Goal: Task Accomplishment & Management: Manage account settings

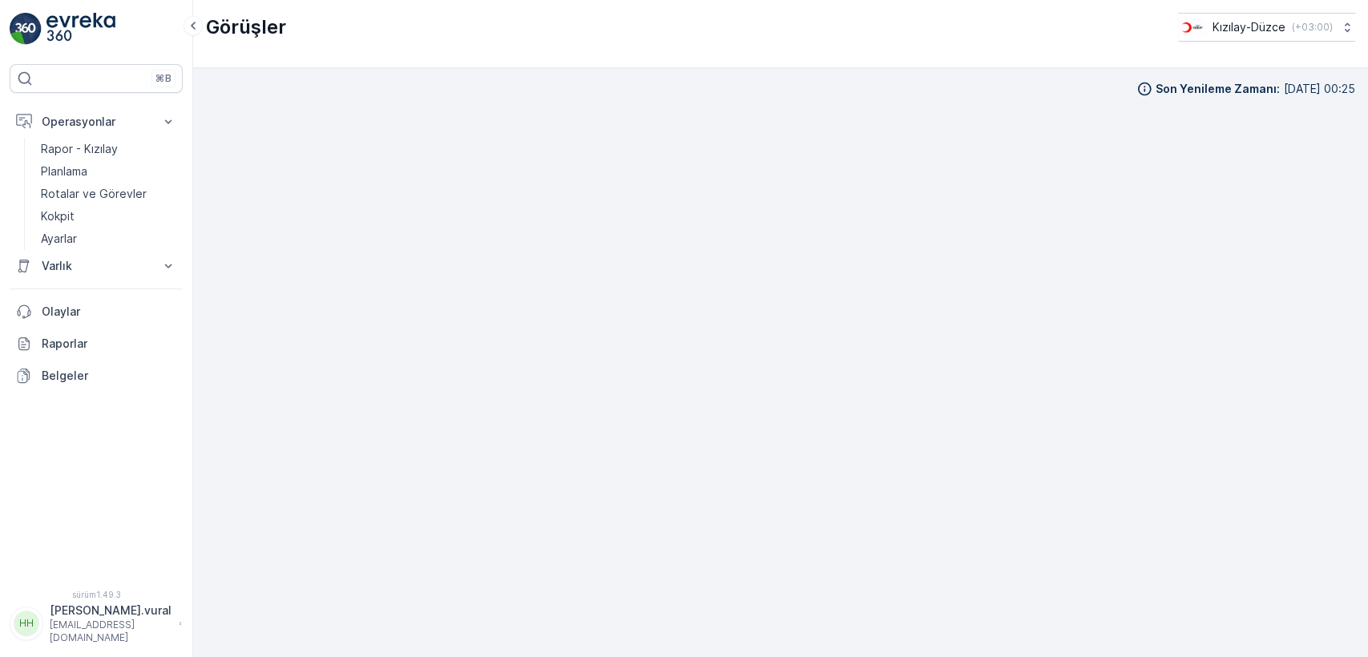
scroll to position [18, 0]
click at [131, 187] on font "Rotalar ve Görevler" at bounding box center [94, 194] width 106 height 14
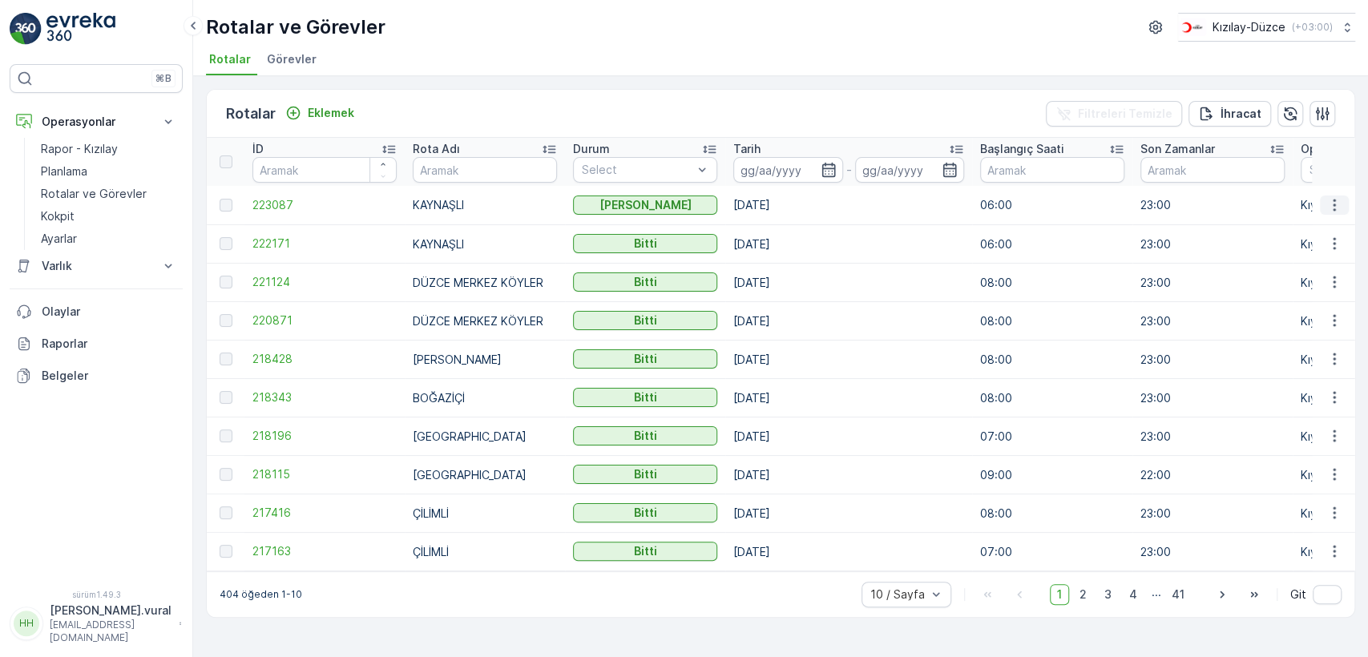
click at [1334, 196] on button "button" at bounding box center [1334, 205] width 29 height 19
click at [1334, 221] on span "See More Details" at bounding box center [1296, 229] width 93 height 16
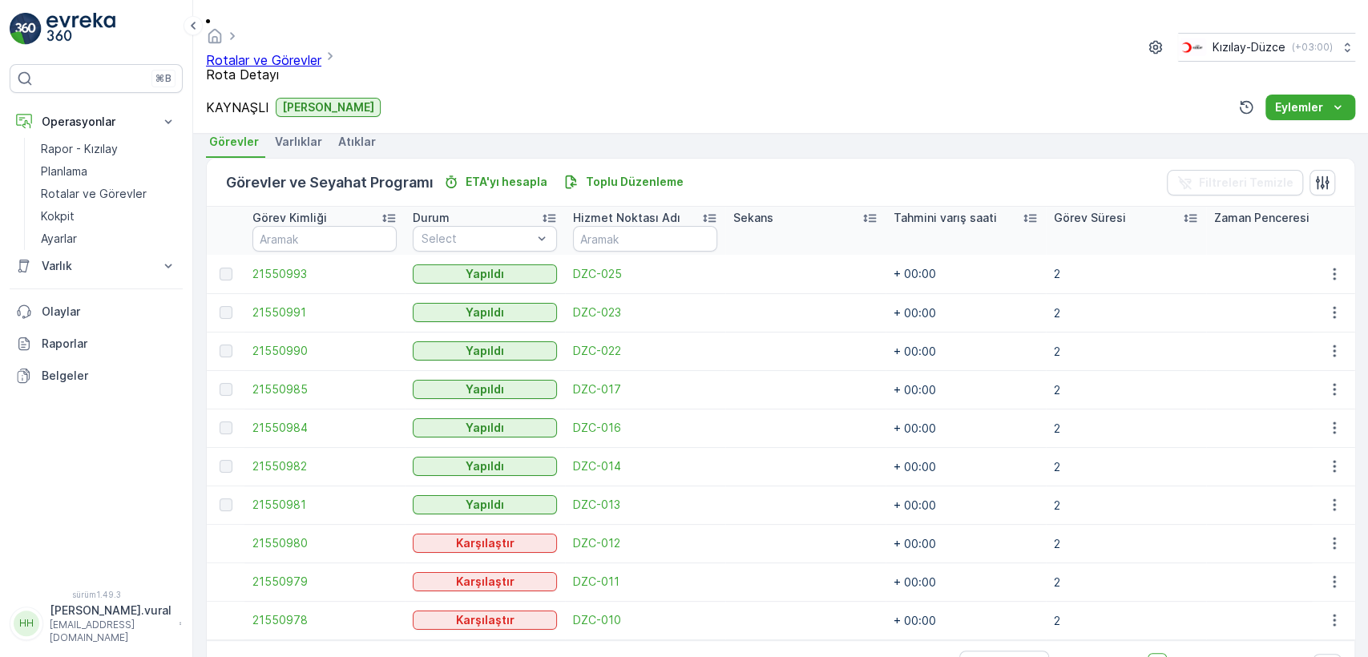
scroll to position [381, 0]
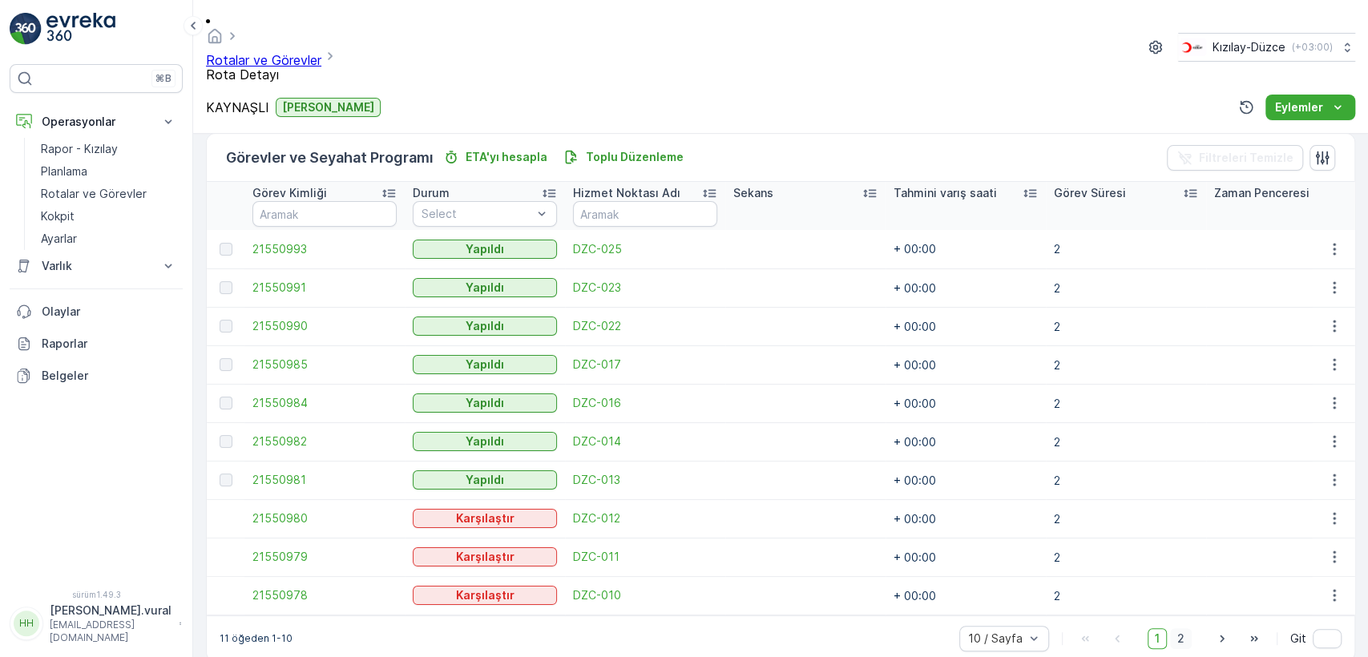
click at [1180, 632] on font "2" at bounding box center [1180, 639] width 7 height 14
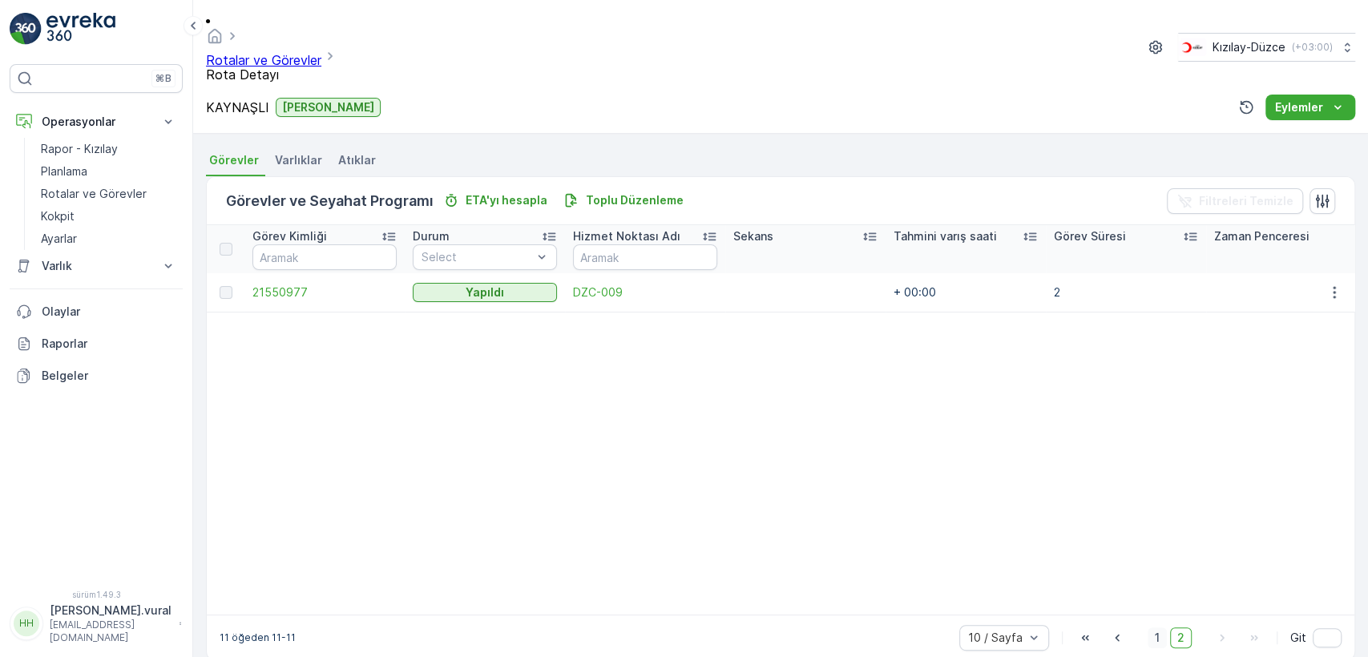
click at [1149, 628] on span "1" at bounding box center [1157, 638] width 19 height 21
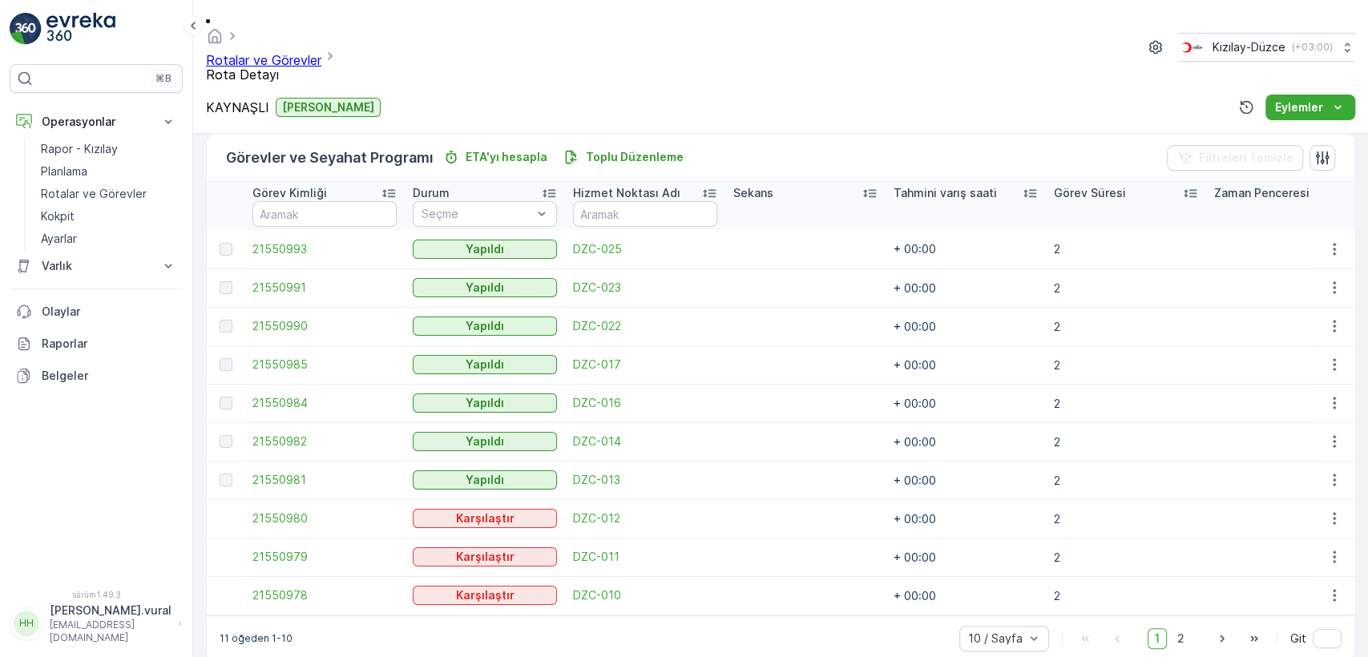
click at [1333, 230] on td at bounding box center [1333, 249] width 43 height 38
click at [1333, 241] on icon "button" at bounding box center [1334, 249] width 16 height 16
click at [1319, 245] on font "Daha Fazla Ayrıntıyı Gör" at bounding box center [1292, 240] width 127 height 14
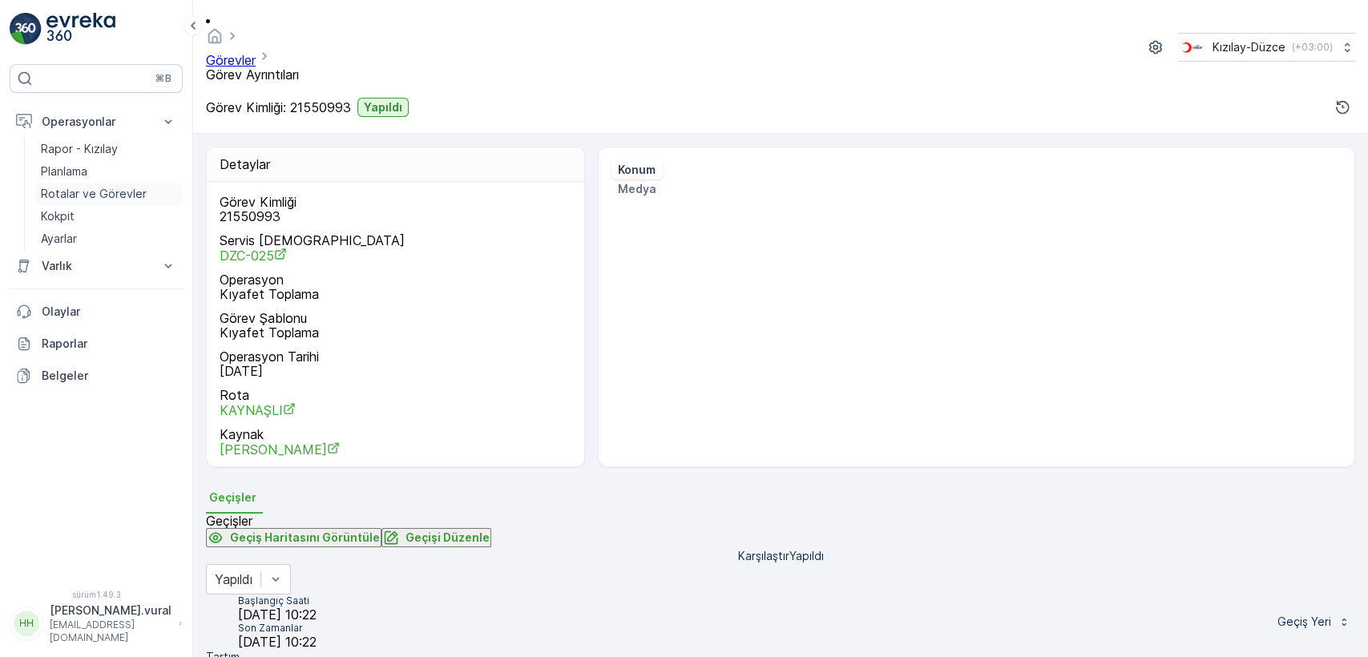
click at [56, 188] on font "Rotalar ve Görevler" at bounding box center [94, 194] width 106 height 14
click at [131, 184] on link "Rotalar ve Görevler" at bounding box center [108, 194] width 148 height 22
click at [128, 172] on link "Planlama" at bounding box center [108, 171] width 148 height 22
click at [146, 195] on link "Rotalar ve Görevler" at bounding box center [108, 194] width 148 height 22
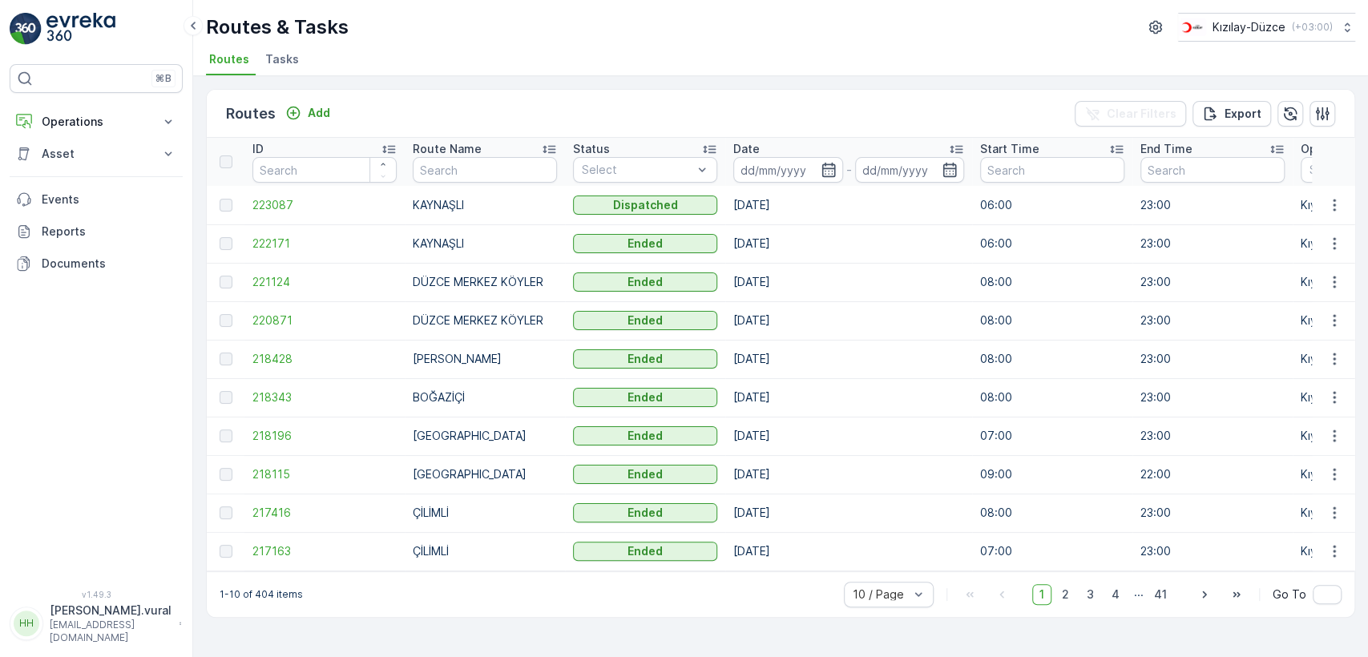
click at [82, 619] on p "hasan.vural" at bounding box center [111, 611] width 122 height 16
click at [169, 361] on div "⌘B Operations Rapor - Kızılay Planning Routes & Tasks Cockpit Settings Asset As…" at bounding box center [96, 317] width 173 height 506
click at [1076, 604] on span "2" at bounding box center [1066, 594] width 22 height 21
click at [1092, 604] on span "3" at bounding box center [1091, 594] width 22 height 21
click at [1071, 605] on span "2" at bounding box center [1066, 594] width 22 height 21
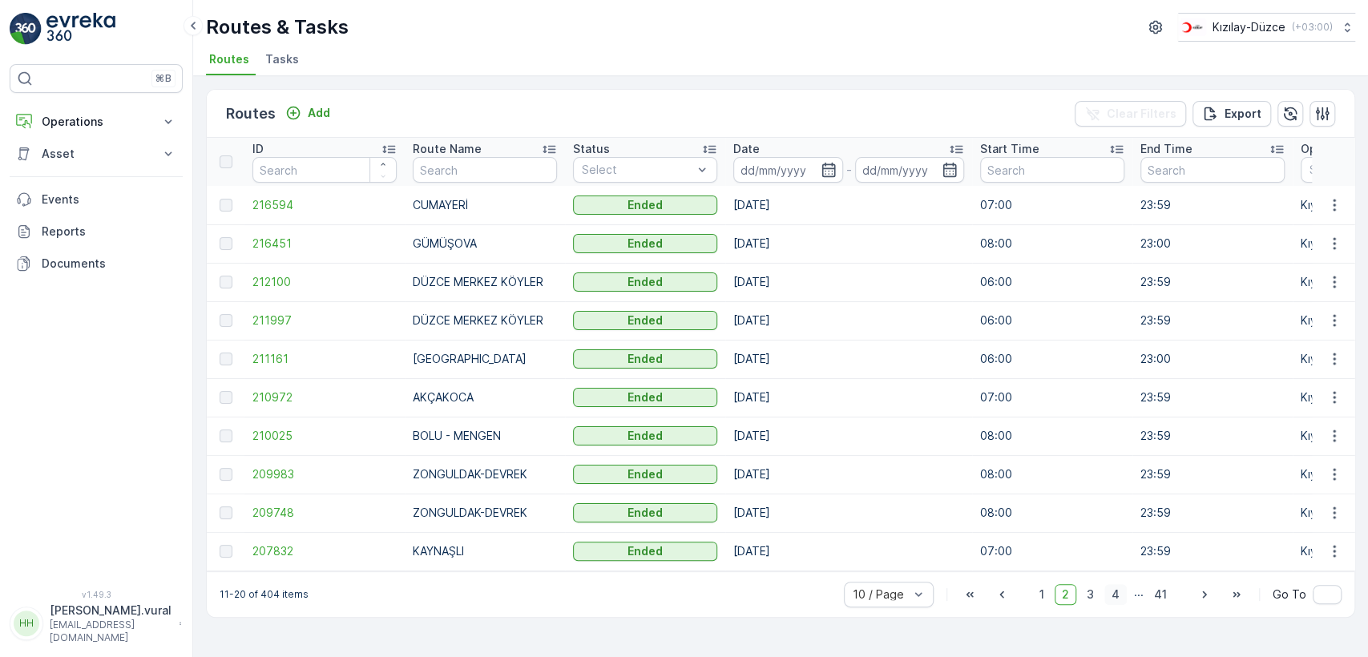
click at [1124, 605] on span "4" at bounding box center [1115, 594] width 22 height 21
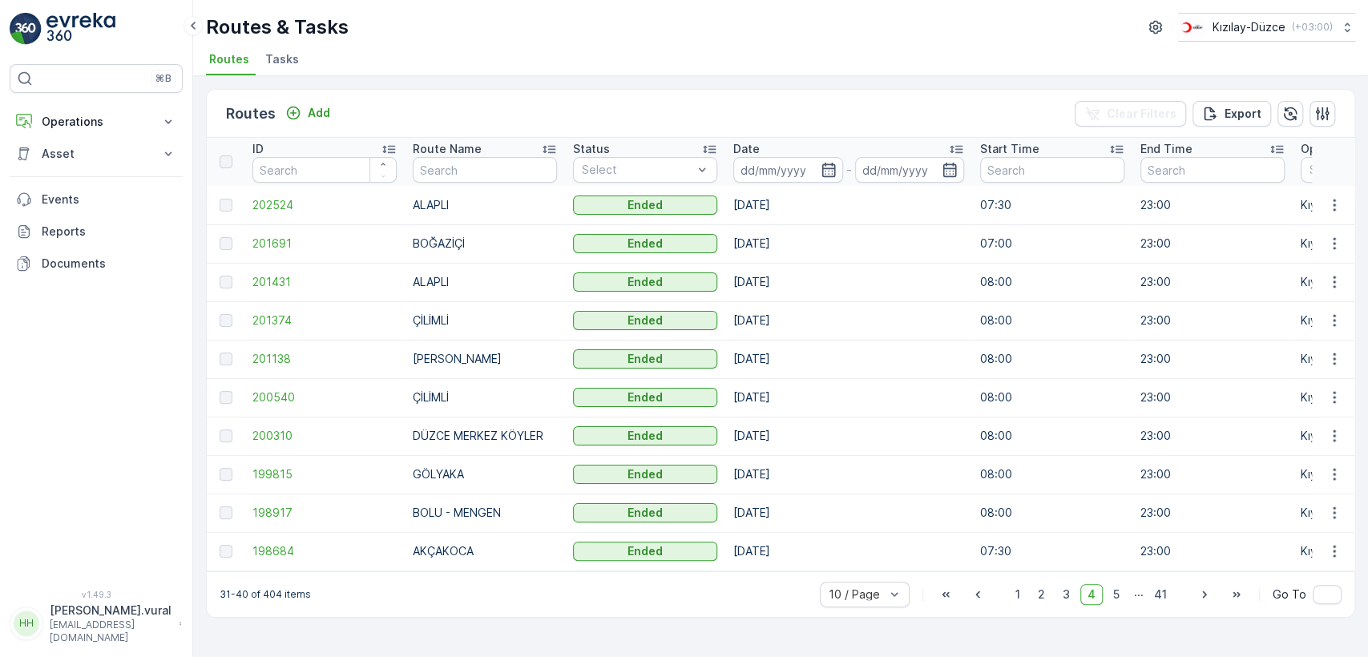
click at [107, 628] on p "hasan.vural@kizilay.com.tr" at bounding box center [111, 632] width 122 height 26
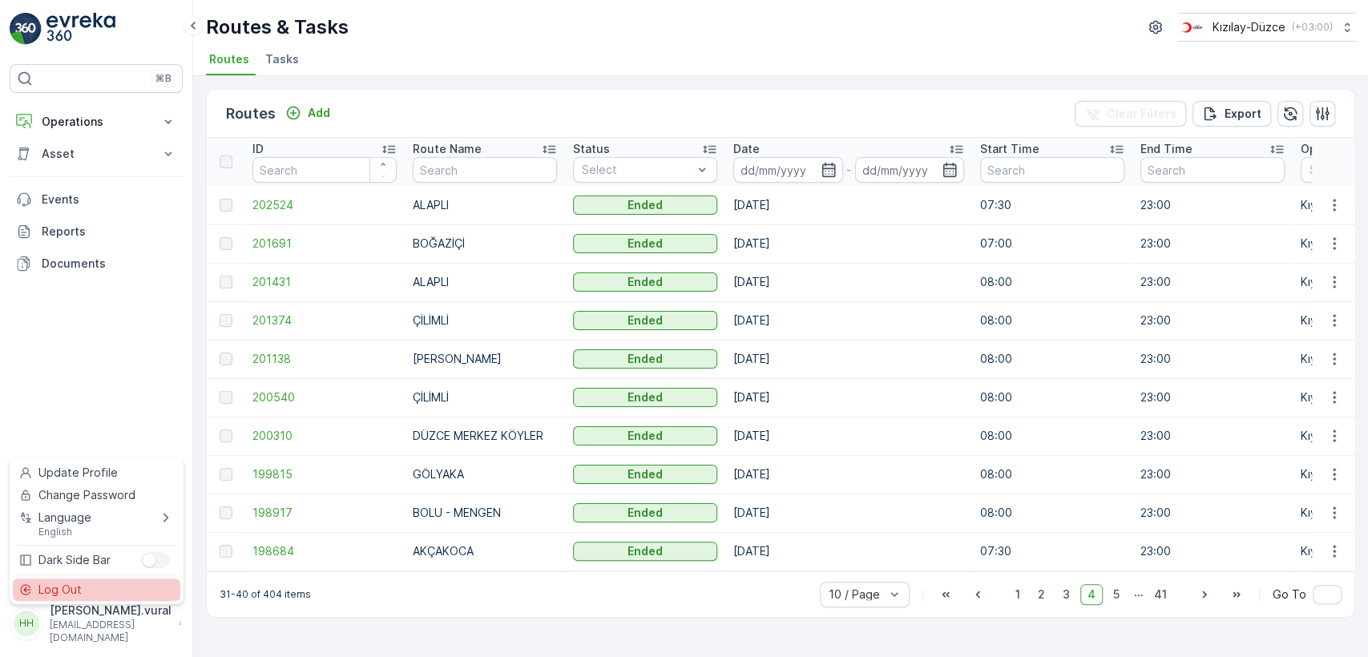
click at [102, 585] on div "Log Out" at bounding box center [96, 590] width 167 height 22
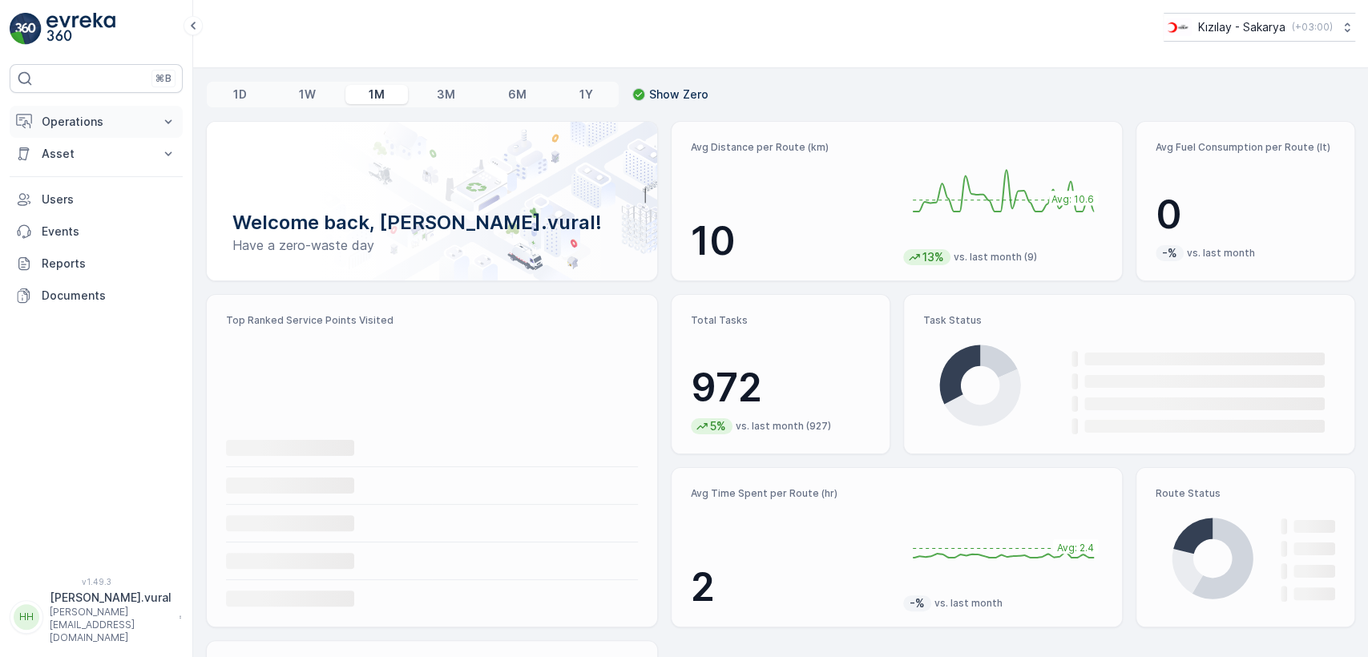
click at [126, 127] on p "Operations" at bounding box center [96, 122] width 109 height 16
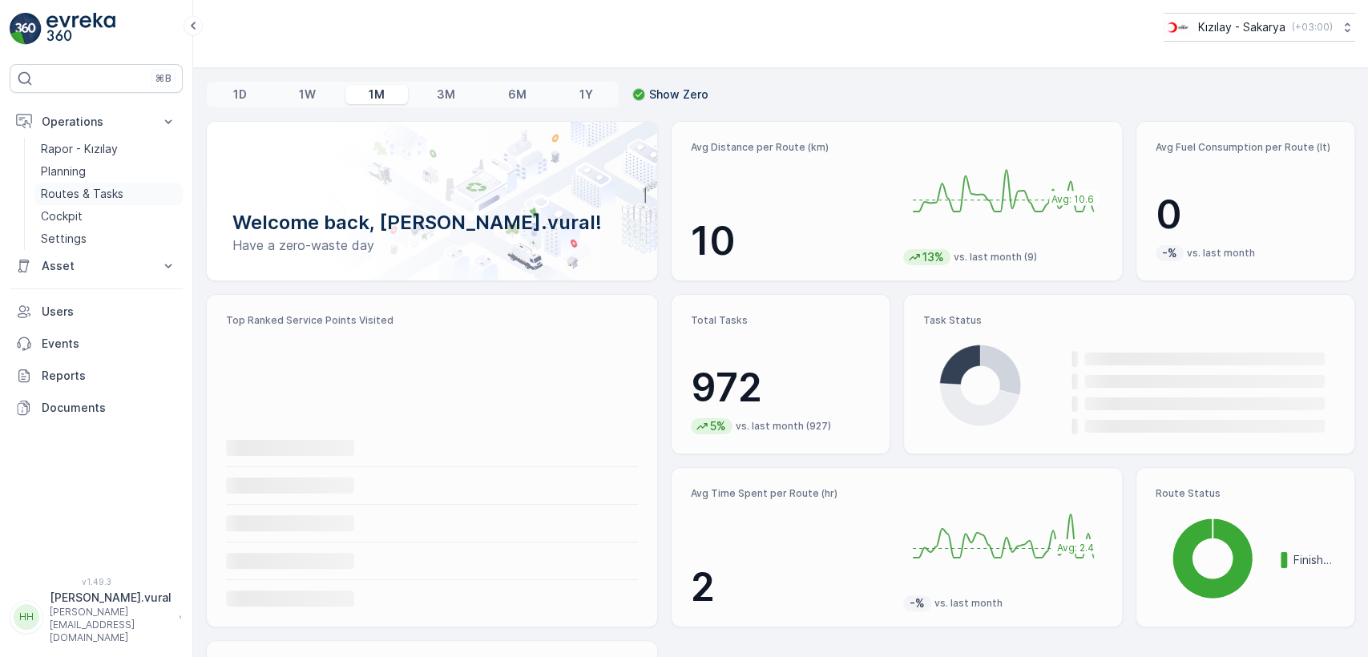
click at [124, 187] on link "Routes & Tasks" at bounding box center [108, 194] width 148 height 22
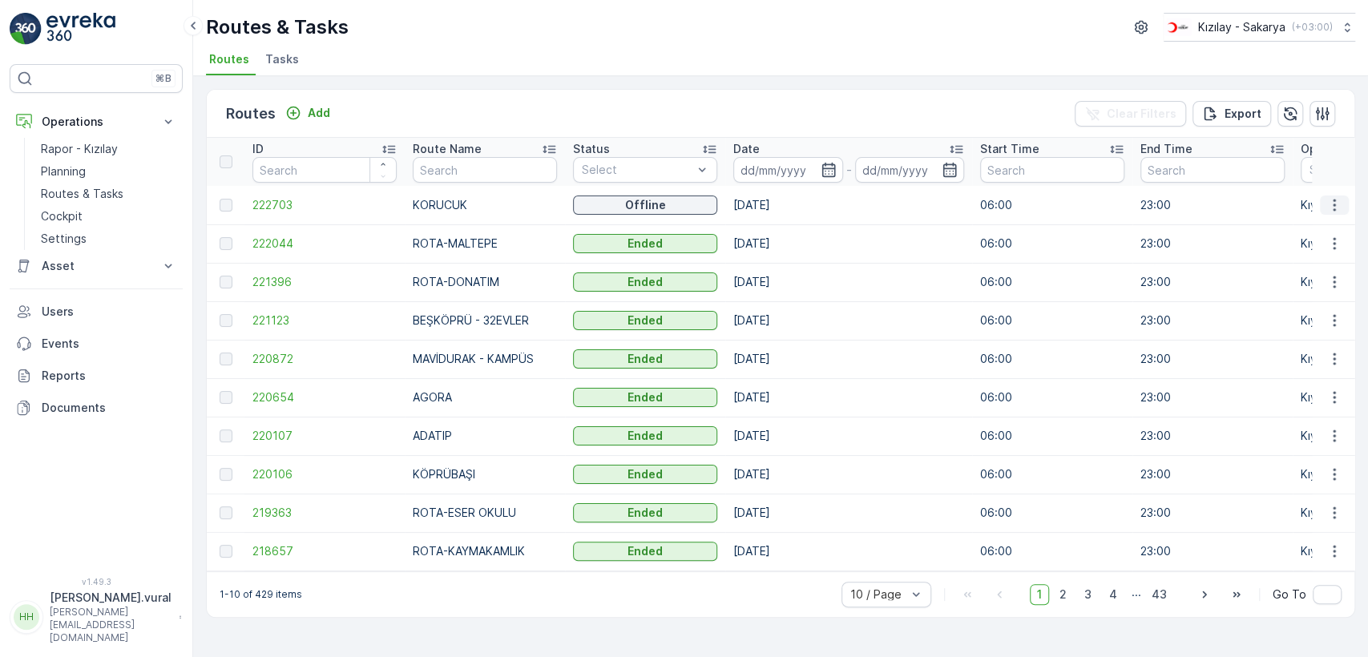
click at [1338, 203] on icon "button" at bounding box center [1334, 205] width 16 height 16
click at [1330, 222] on span "See More Details" at bounding box center [1296, 229] width 93 height 16
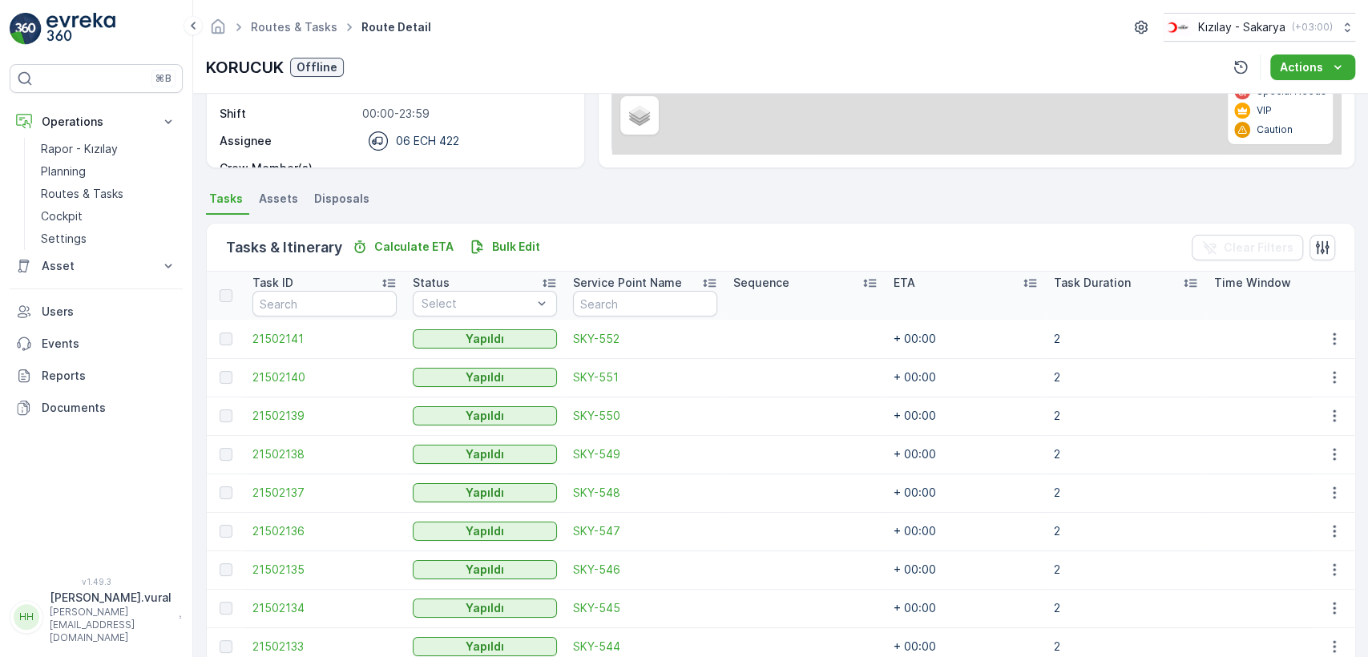
scroll to position [381, 0]
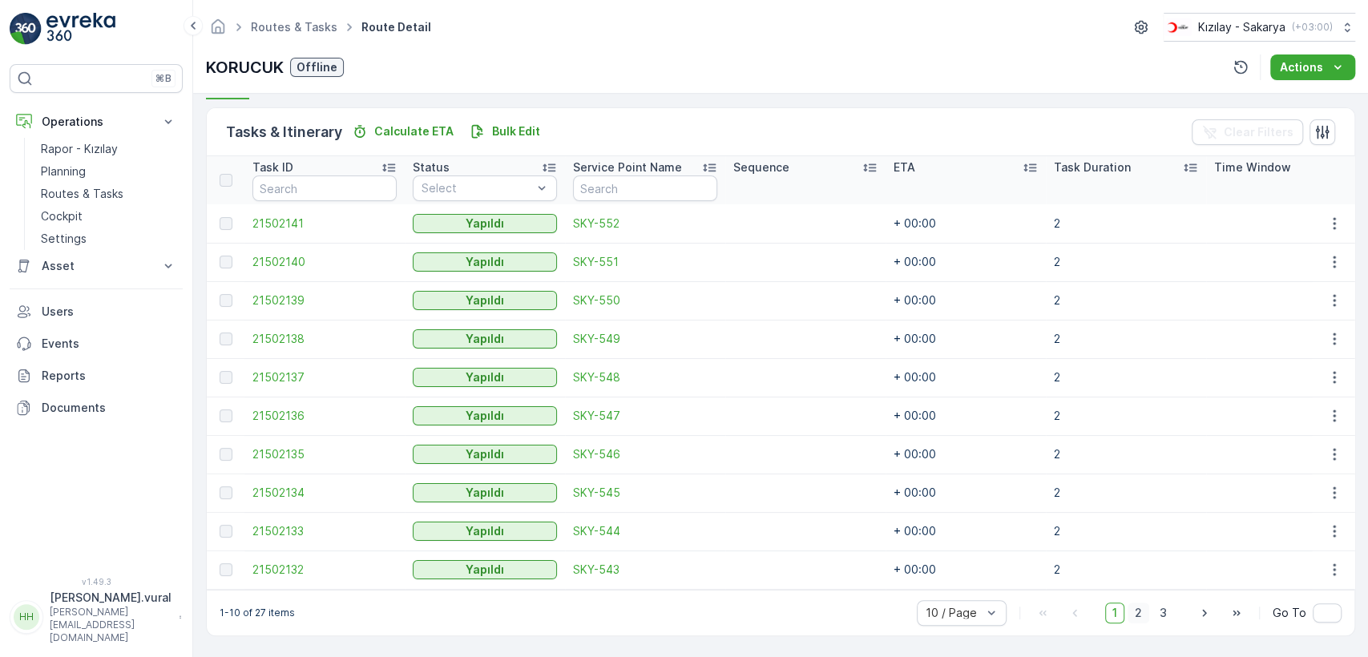
click at [1142, 607] on span "2" at bounding box center [1139, 613] width 22 height 21
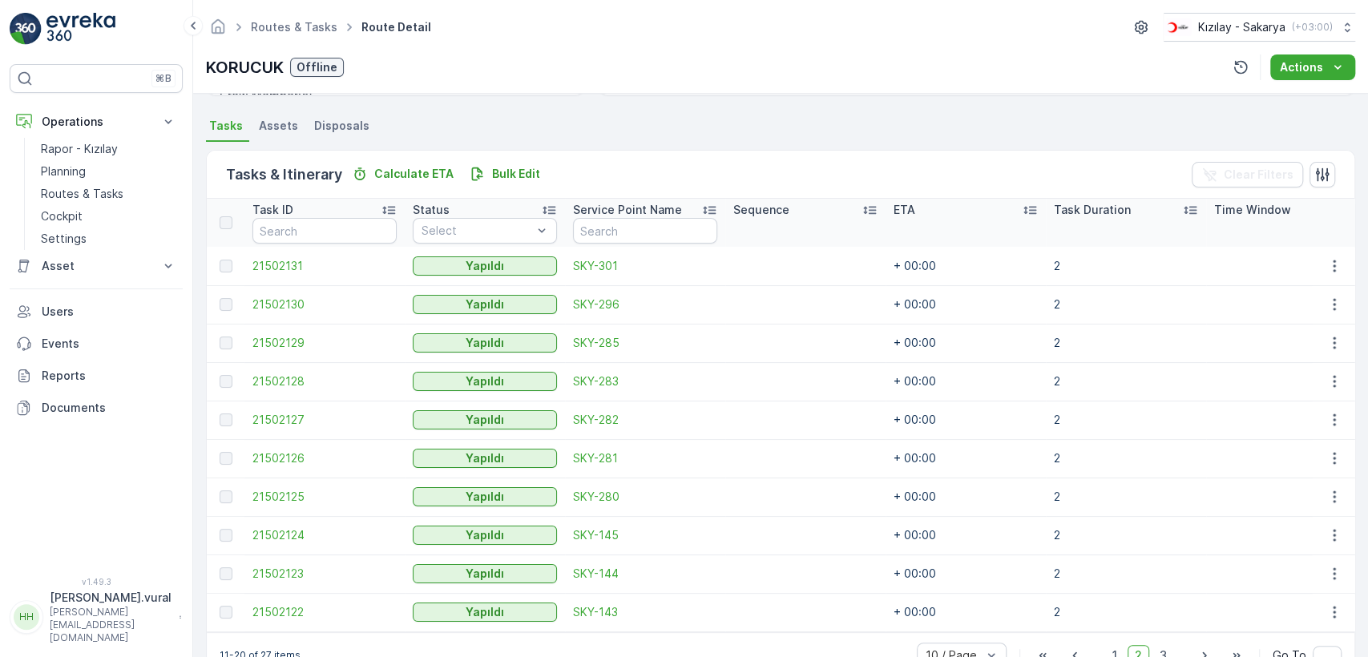
scroll to position [381, 0]
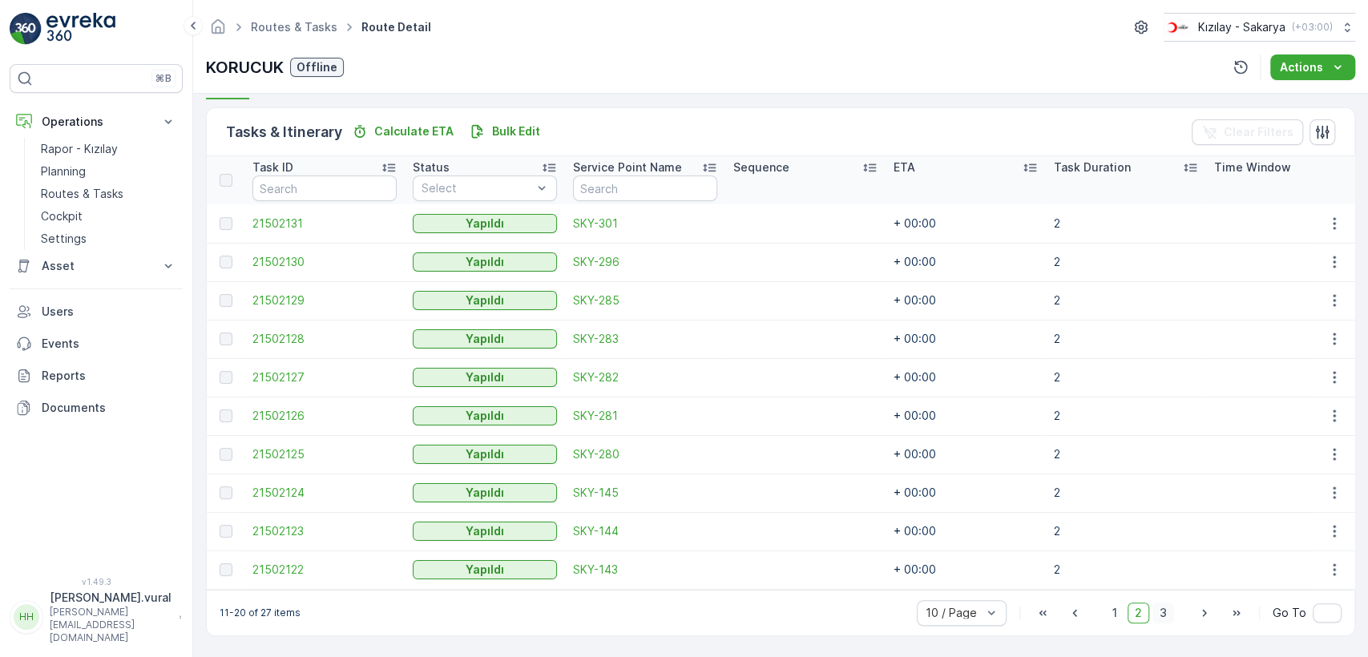
click at [1163, 611] on span "3" at bounding box center [1163, 613] width 22 height 21
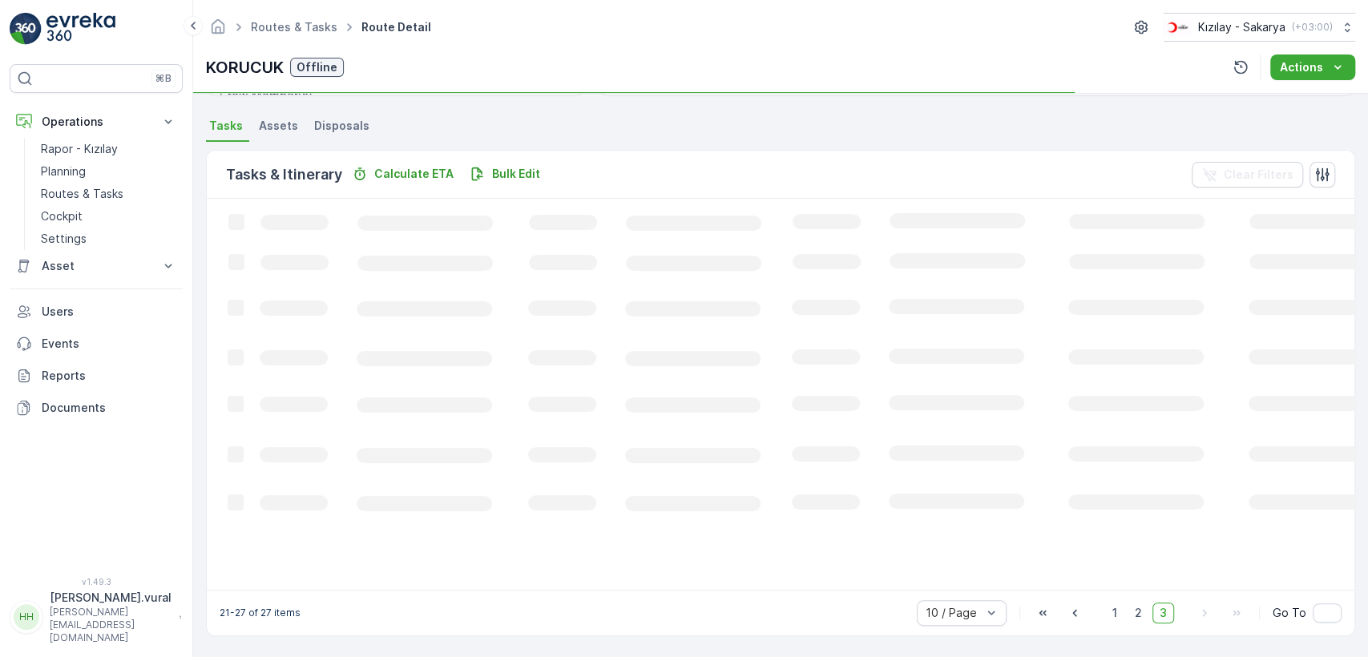
scroll to position [365, 0]
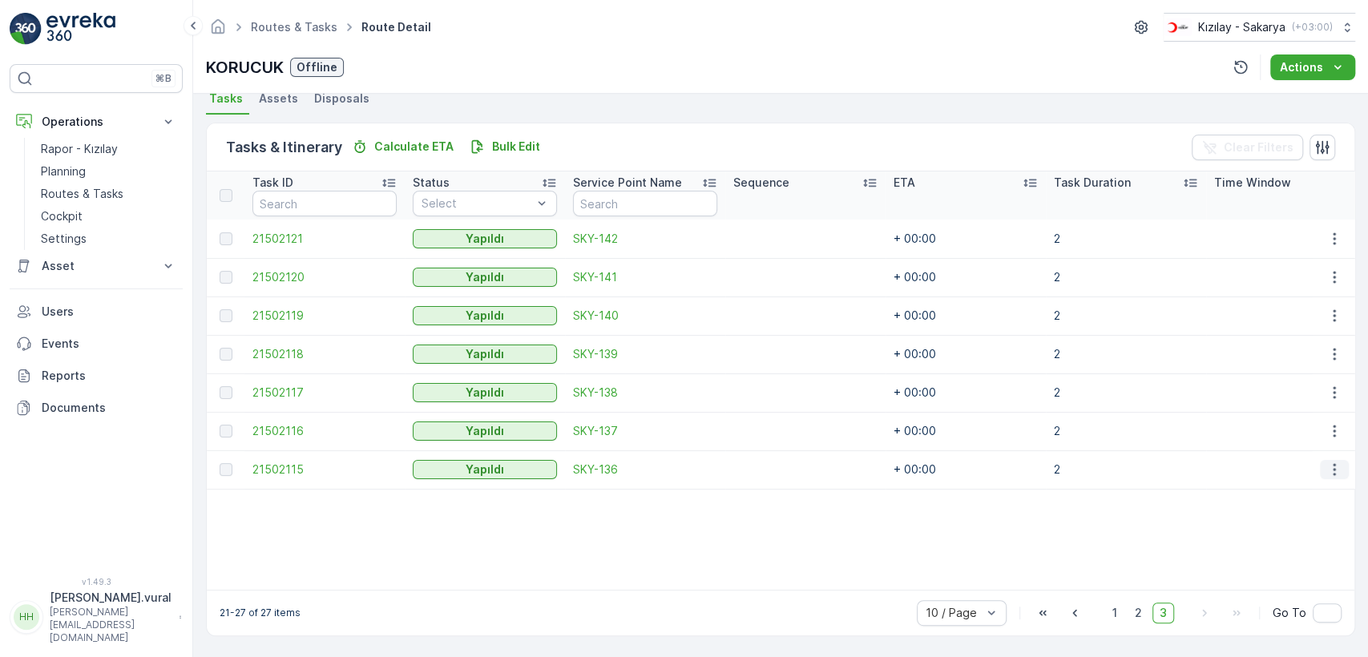
click at [1329, 466] on icon "button" at bounding box center [1334, 470] width 16 height 16
click at [1321, 479] on span "See More Details" at bounding box center [1315, 486] width 93 height 16
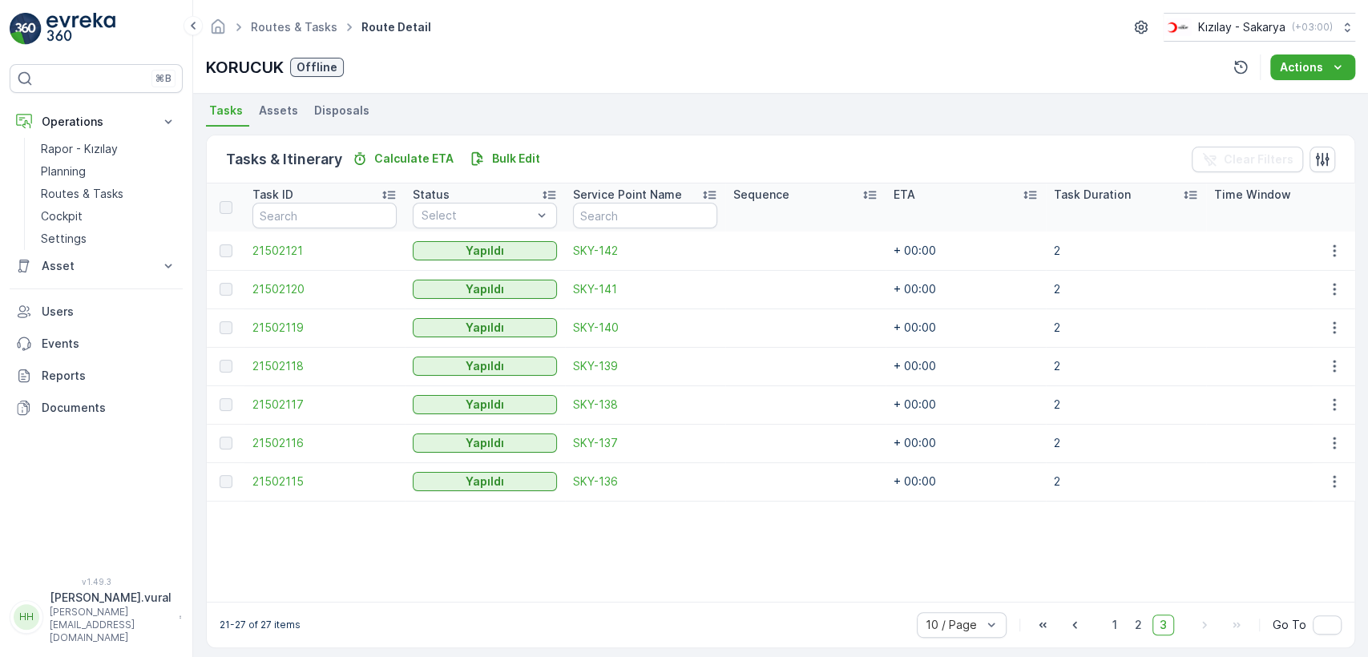
scroll to position [356, 0]
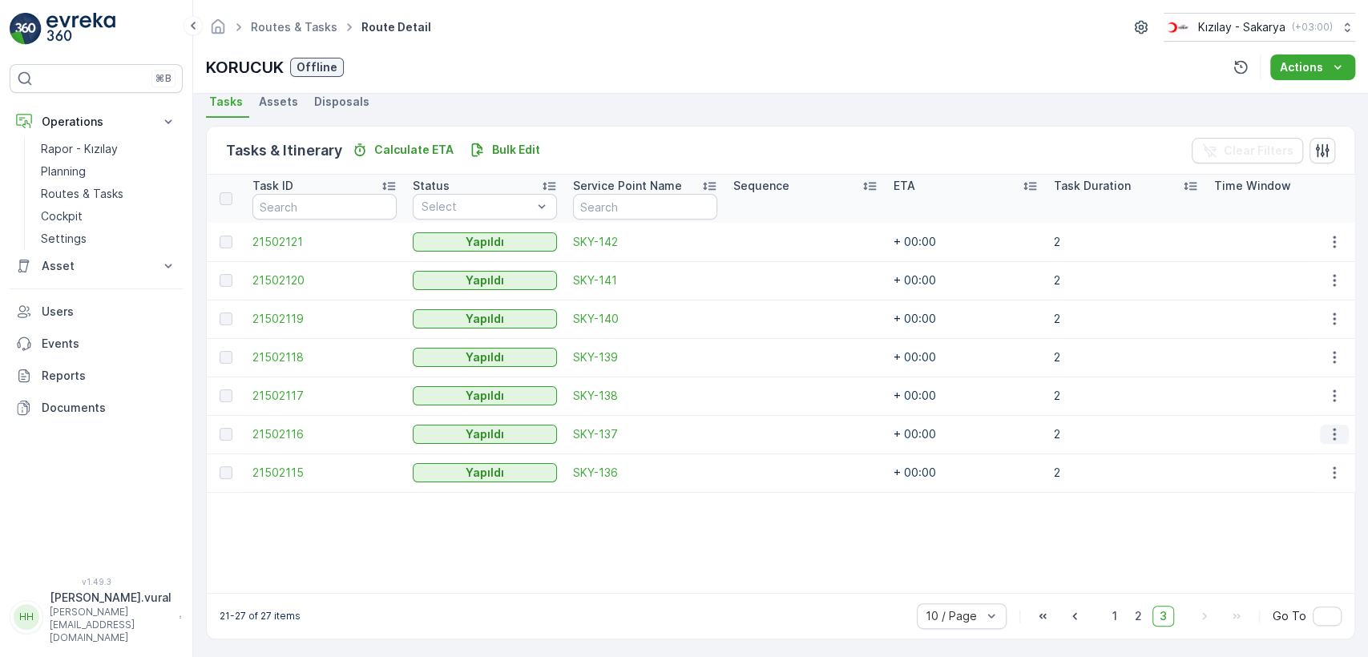
click at [1327, 431] on icon "button" at bounding box center [1334, 434] width 16 height 16
drag, startPoint x: 1334, startPoint y: 399, endPoint x: 1332, endPoint y: 410, distance: 10.5
click at [1332, 410] on td at bounding box center [1333, 396] width 43 height 38
click at [1330, 396] on icon "button" at bounding box center [1334, 396] width 16 height 16
click at [115, 154] on p "Rapor - Kızılay" at bounding box center [79, 149] width 77 height 16
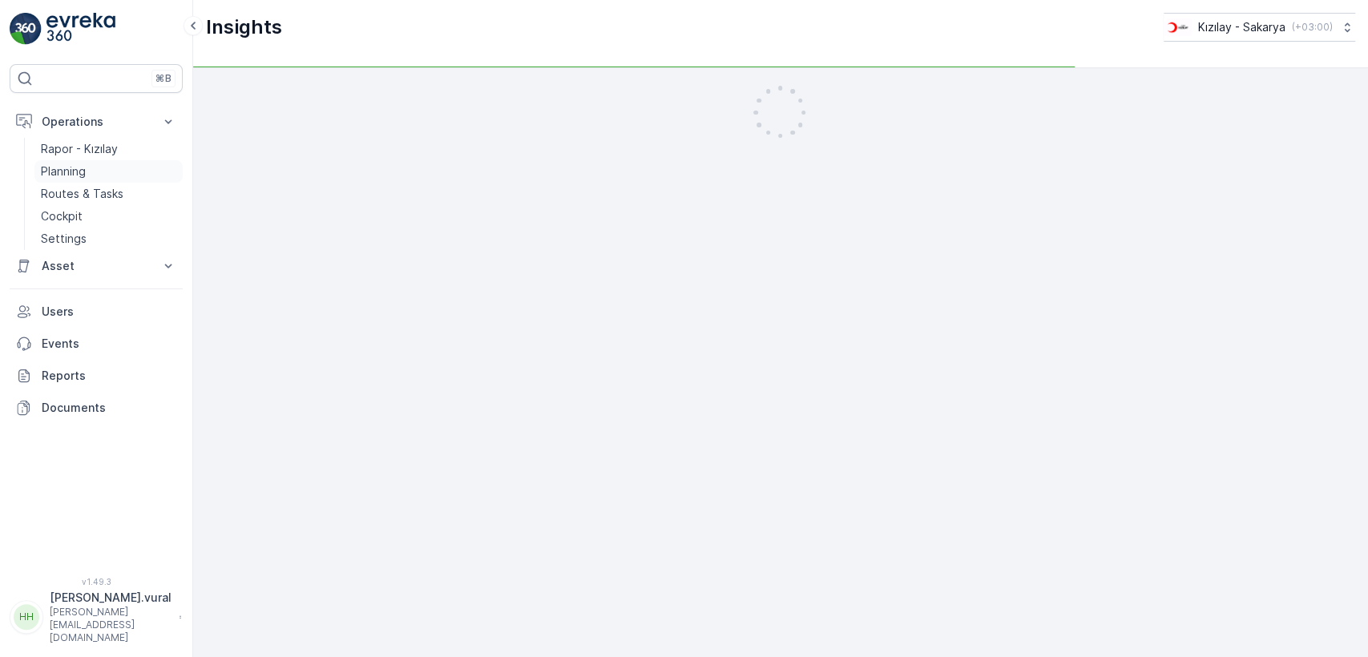
click at [115, 167] on link "Planning" at bounding box center [108, 171] width 148 height 22
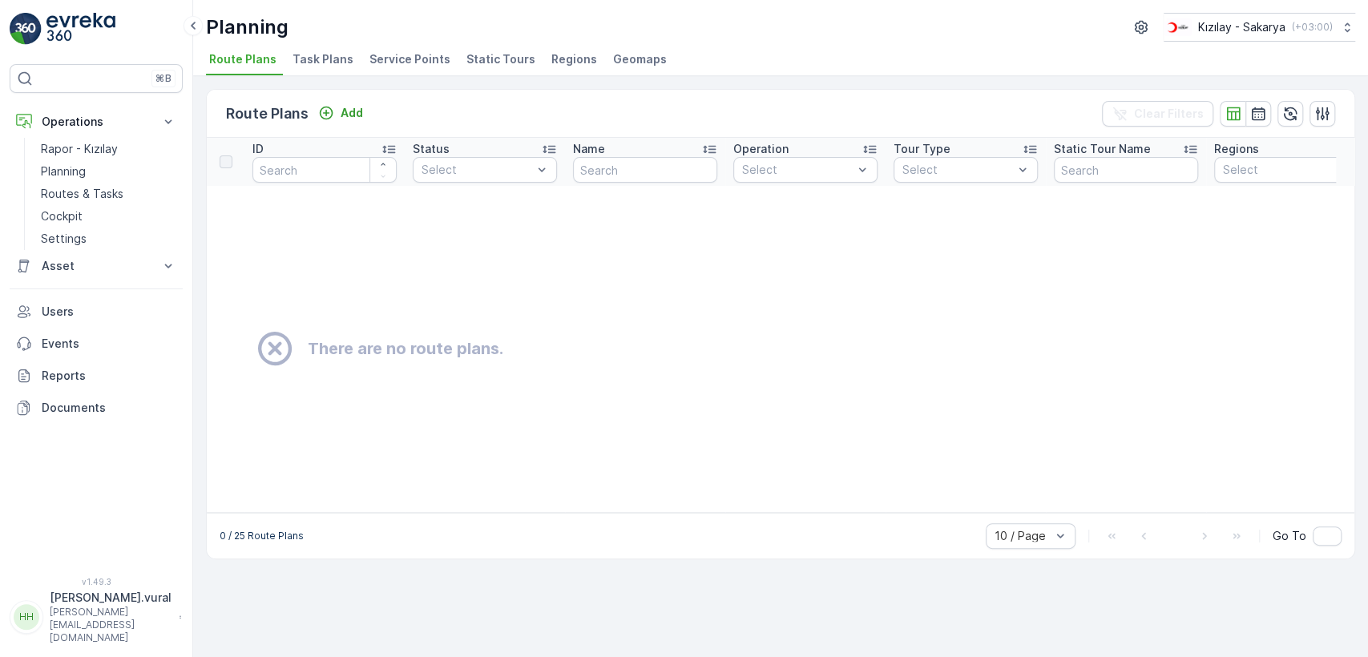
click at [563, 54] on span "Regions" at bounding box center [574, 59] width 46 height 16
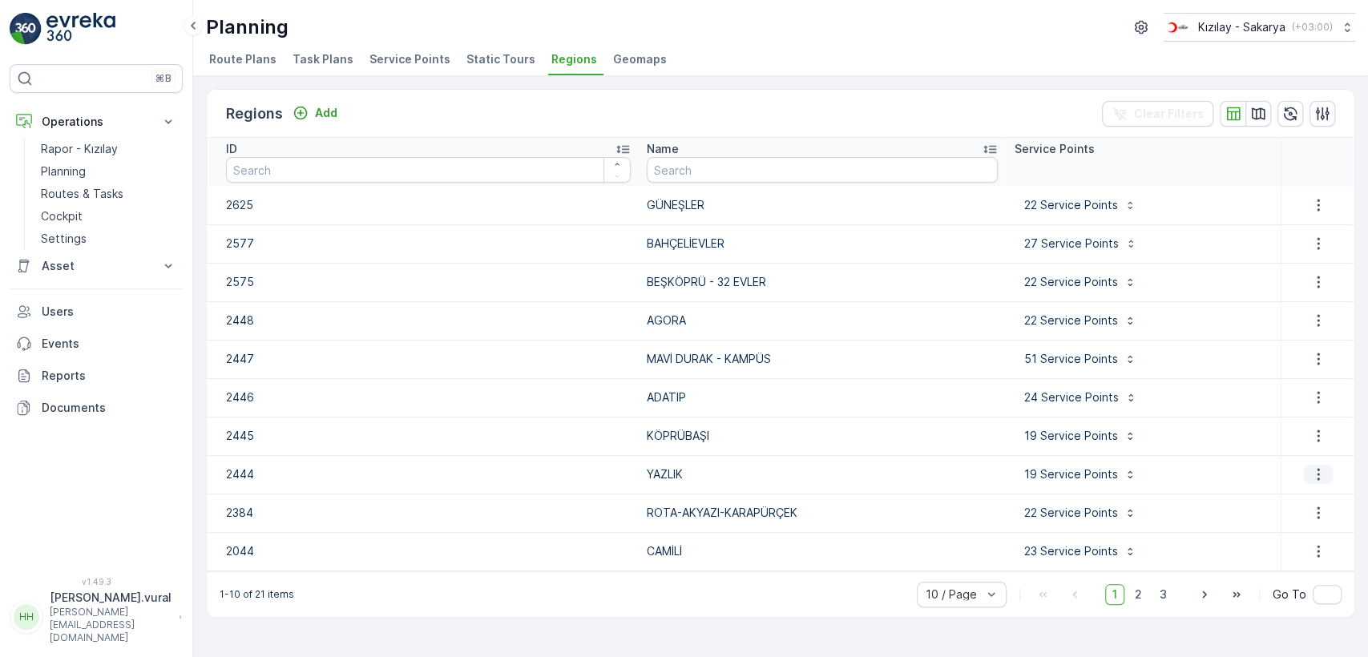
click at [1322, 473] on icon "button" at bounding box center [1318, 474] width 16 height 16
click at [1313, 490] on span "Edit Region" at bounding box center [1316, 498] width 62 height 16
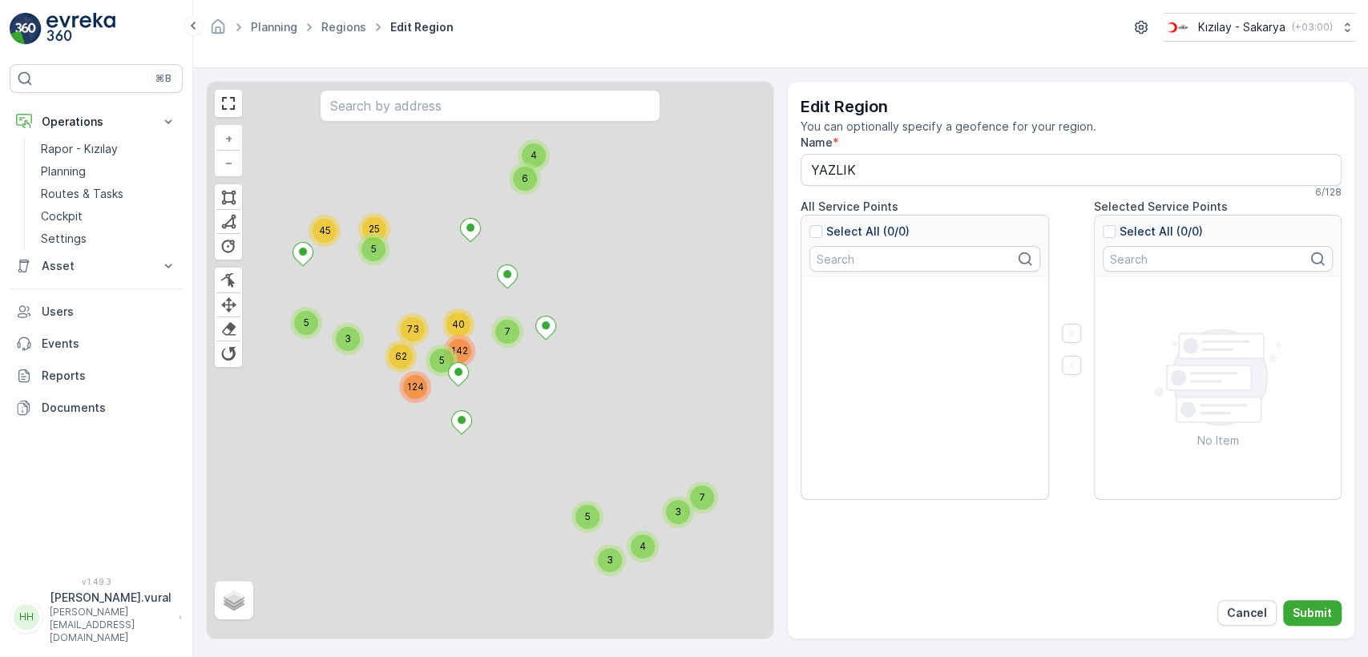
type input "YAZLIK"
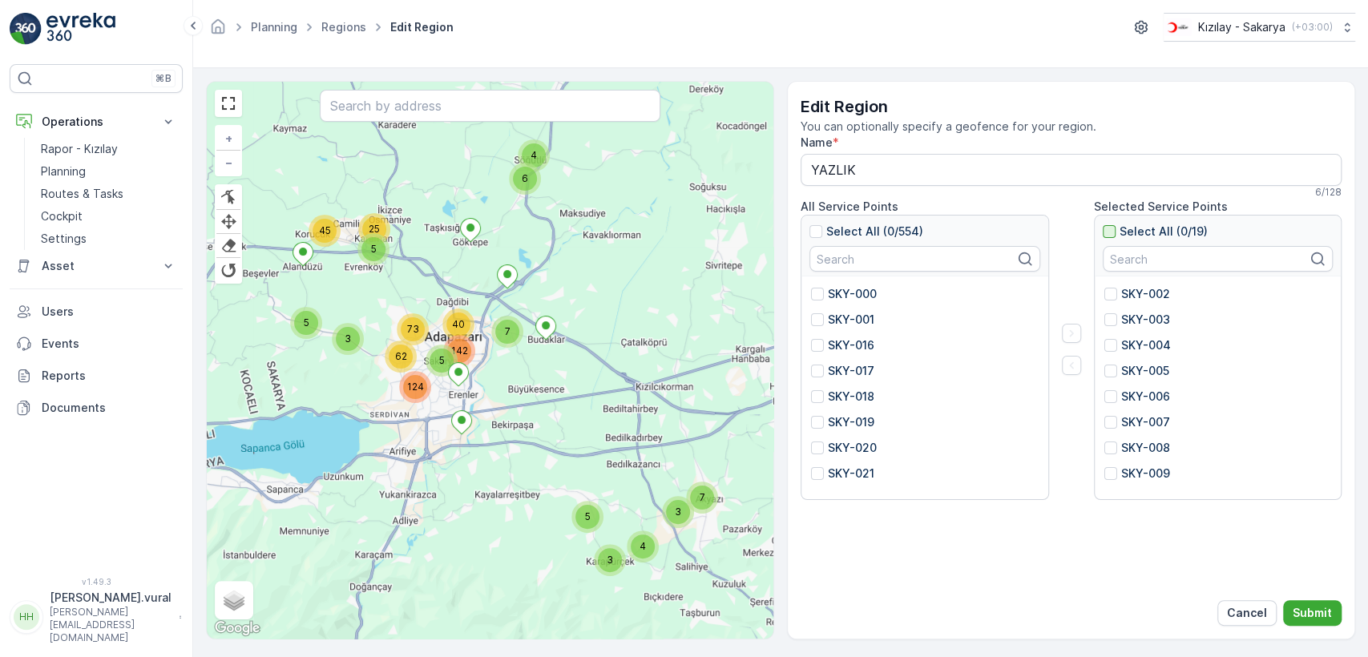
click at [1106, 225] on div at bounding box center [1109, 231] width 13 height 13
click at [1103, 224] on input "Select All (0/19)" at bounding box center [1103, 224] width 0 height 0
click at [1069, 362] on icon "button" at bounding box center [1071, 365] width 16 height 16
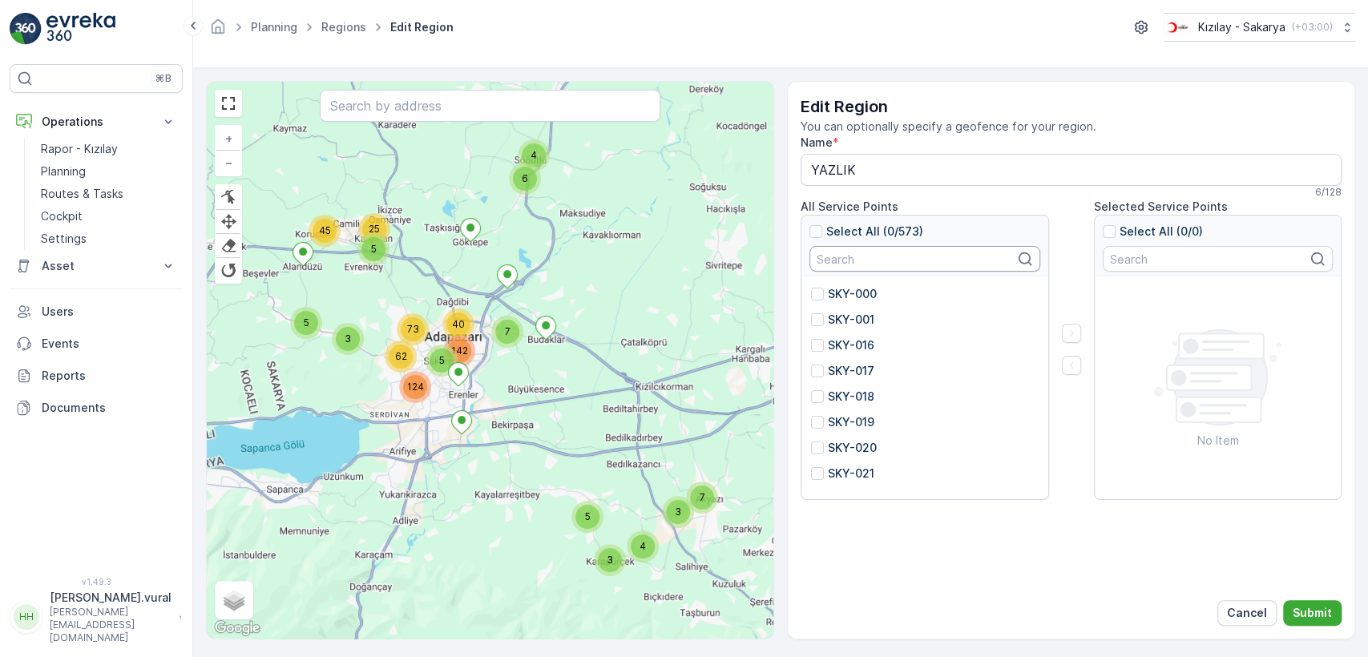
click at [969, 257] on input "text" at bounding box center [924, 259] width 231 height 26
click at [835, 293] on p "SKY-013" at bounding box center [851, 294] width 46 height 16
click at [811, 286] on input "SKY-013" at bounding box center [811, 286] width 0 height 0
drag, startPoint x: 1082, startPoint y: 337, endPoint x: 1090, endPoint y: 332, distance: 9.8
click at [1084, 337] on div "All Service Points Select All (1/1) 013 SKY-013 Selected Service Points Select …" at bounding box center [1071, 349] width 541 height 301
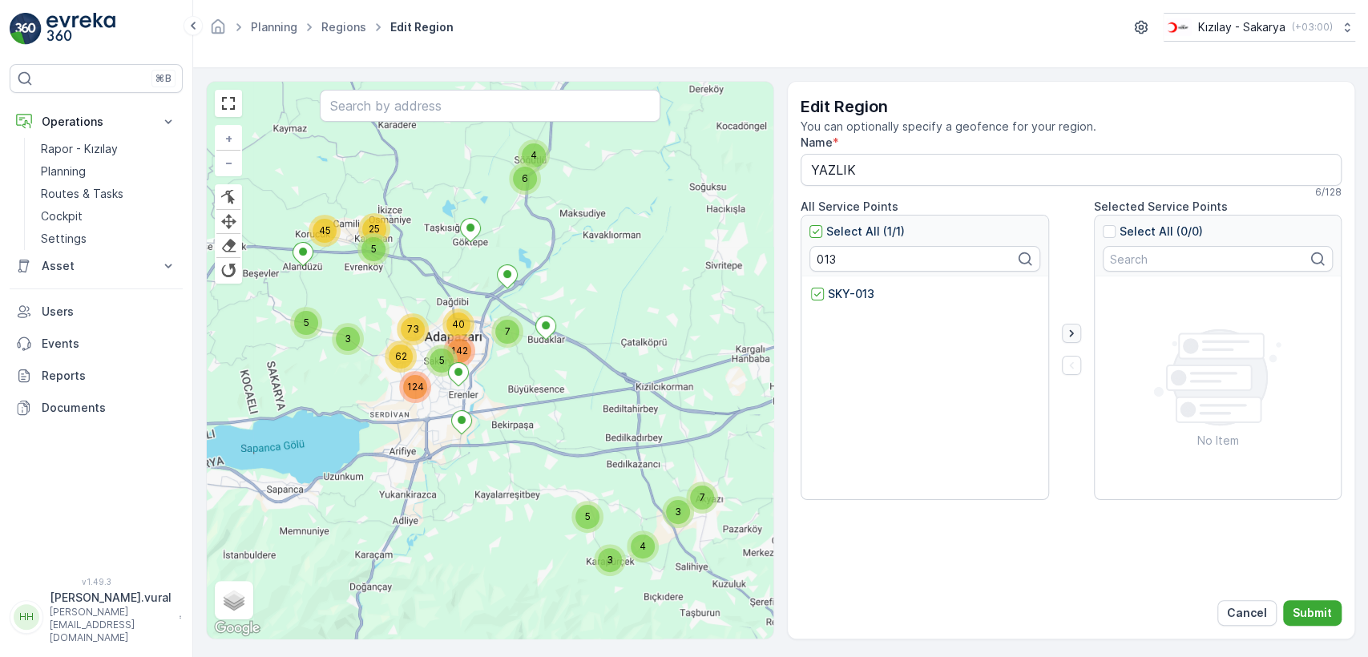
click at [1072, 330] on icon "button" at bounding box center [1071, 333] width 16 height 16
click at [922, 266] on input "013" at bounding box center [924, 259] width 231 height 26
click at [809, 290] on div "SKY-370" at bounding box center [924, 388] width 247 height 224
click at [814, 293] on div at bounding box center [817, 294] width 13 height 13
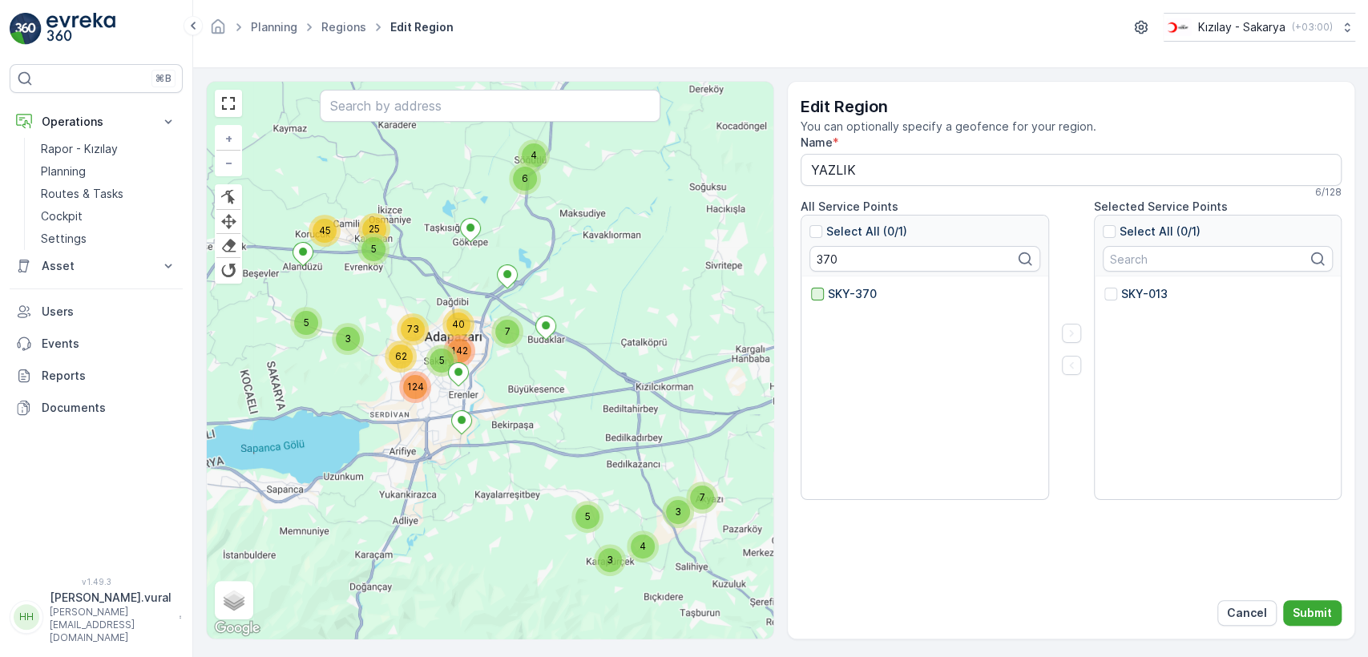
click at [811, 286] on input "SKY-370" at bounding box center [811, 286] width 0 height 0
click at [1072, 331] on icon "button" at bounding box center [1071, 333] width 16 height 16
click at [835, 259] on input "370" at bounding box center [924, 259] width 231 height 26
click at [814, 286] on div "SKY-014" at bounding box center [843, 294] width 64 height 16
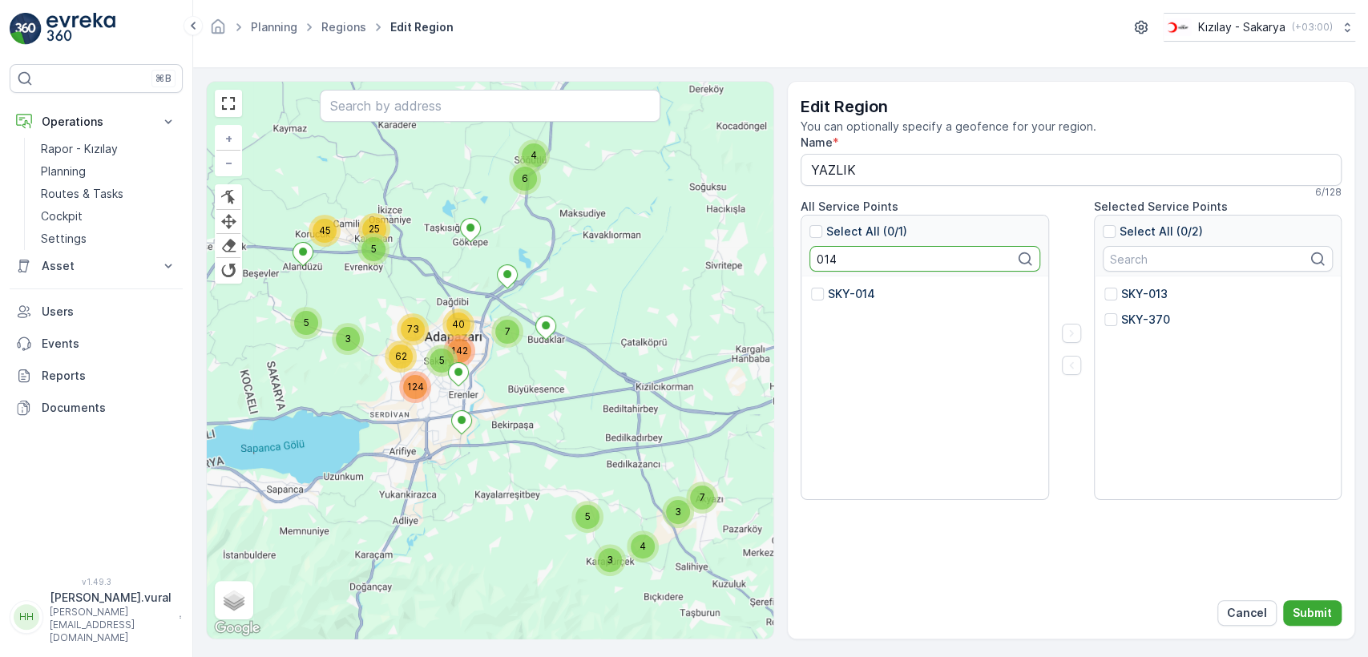
click at [811, 286] on input "SKY-014" at bounding box center [811, 286] width 0 height 0
click at [1071, 328] on icon "button" at bounding box center [1071, 333] width 16 height 16
click at [864, 256] on input "014" at bounding box center [924, 259] width 231 height 26
click at [824, 294] on div "SKY-011" at bounding box center [841, 294] width 61 height 16
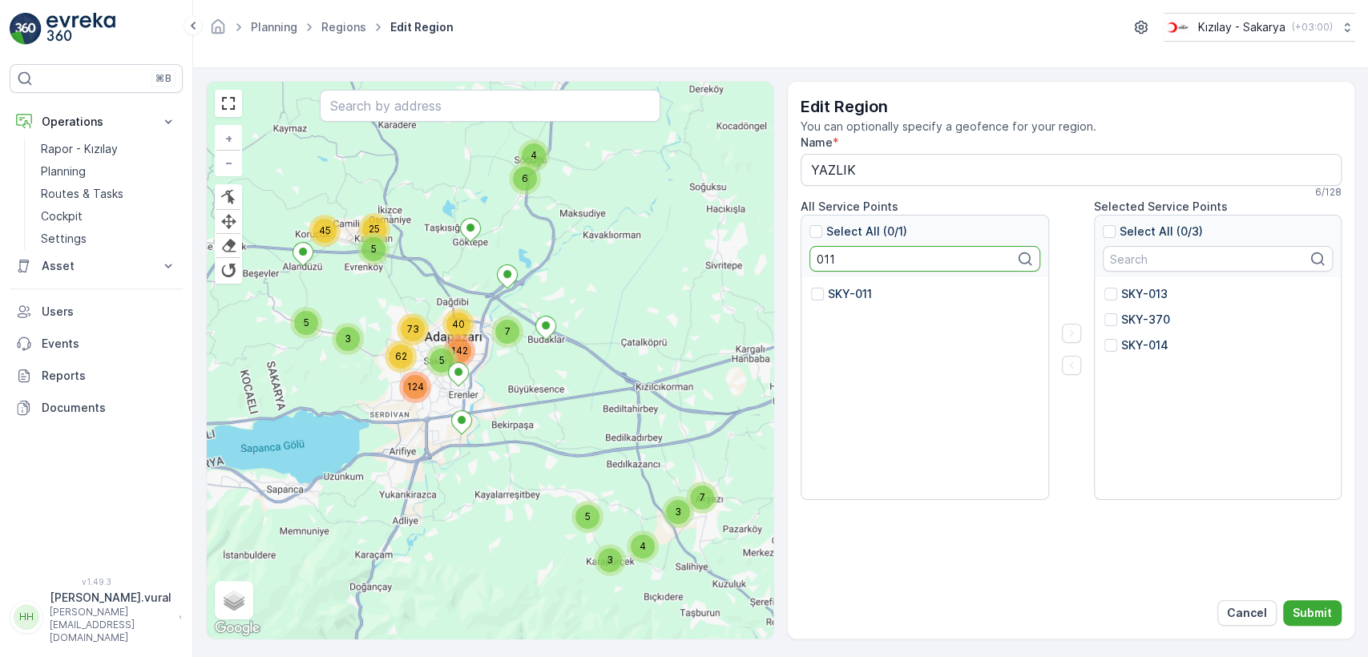
click at [811, 286] on input "SKY-011" at bounding box center [811, 286] width 0 height 0
click at [1072, 332] on icon "button" at bounding box center [1071, 333] width 16 height 16
click at [891, 253] on input "011" at bounding box center [924, 259] width 231 height 26
click at [833, 295] on p "SKY-010" at bounding box center [851, 294] width 46 height 16
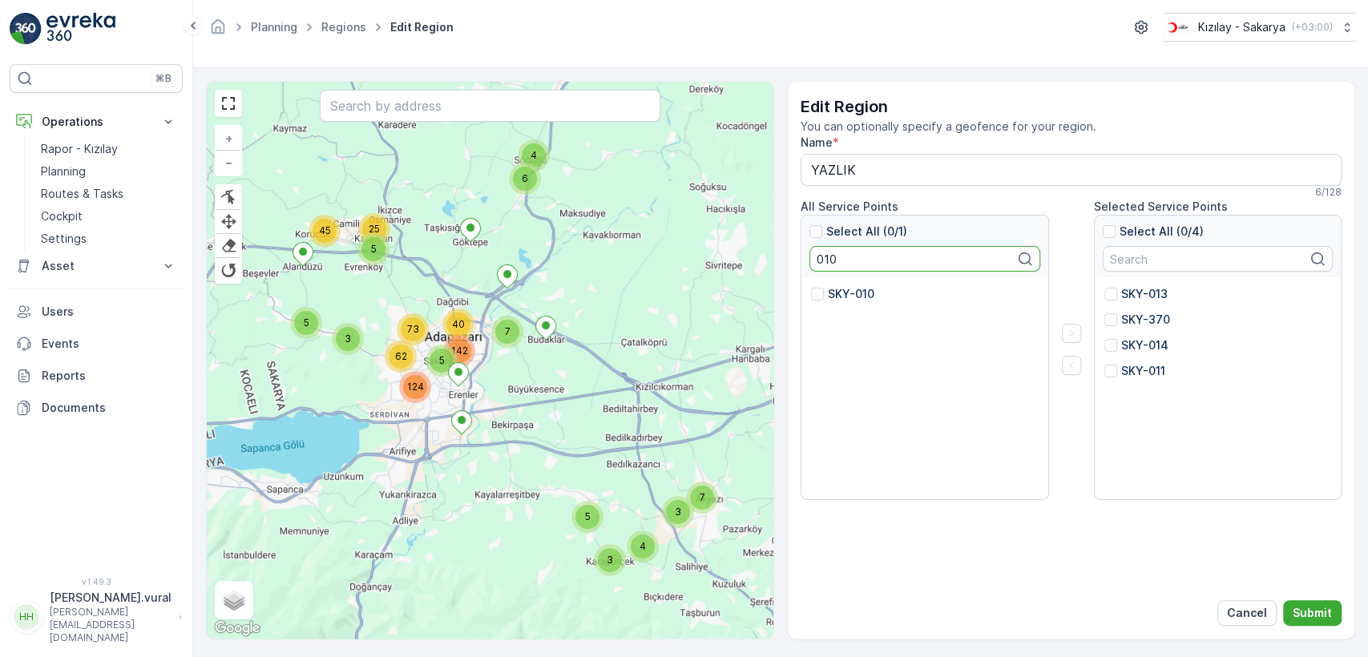
click at [811, 286] on input "SKY-010" at bounding box center [811, 286] width 0 height 0
click at [1071, 335] on icon "button" at bounding box center [1071, 333] width 16 height 16
click at [928, 265] on input "010" at bounding box center [924, 259] width 231 height 26
click at [928, 263] on input "010" at bounding box center [924, 259] width 231 height 26
click at [837, 287] on p "SKY-347" at bounding box center [853, 294] width 50 height 16
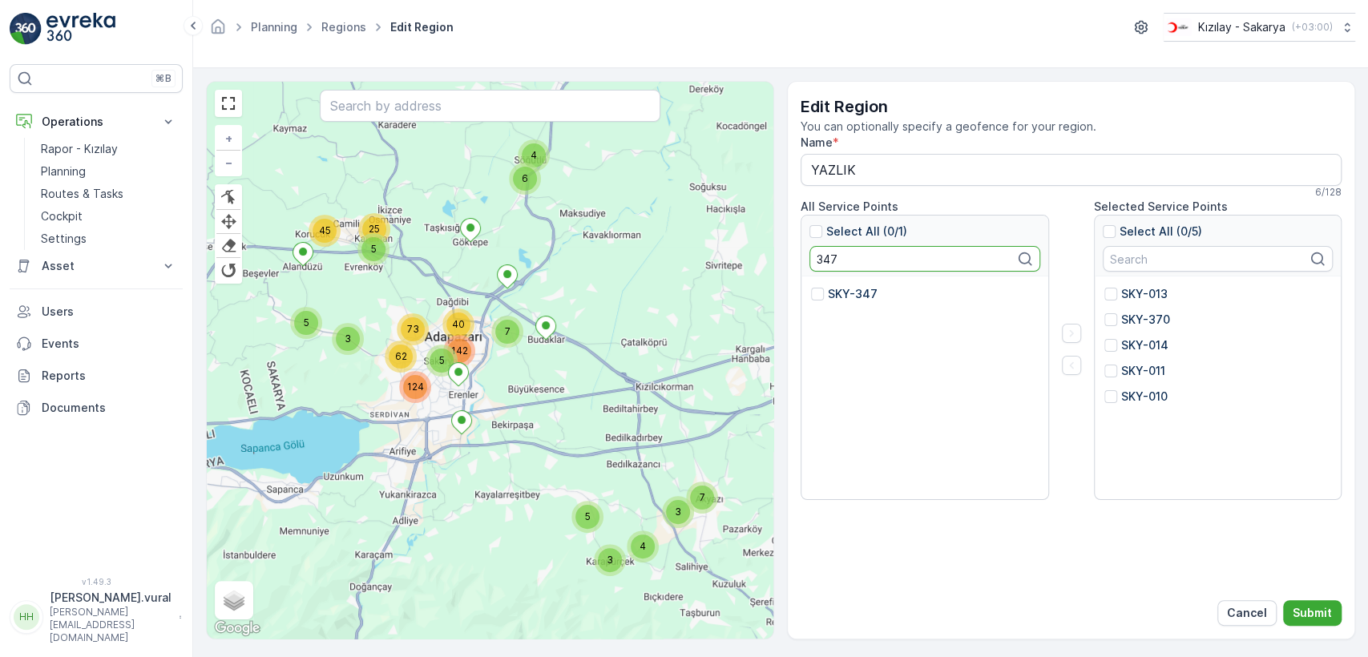
click at [811, 286] on input "SKY-347" at bounding box center [811, 286] width 0 height 0
drag, startPoint x: 1071, startPoint y: 332, endPoint x: 1059, endPoint y: 329, distance: 12.4
click at [1071, 333] on icon "button" at bounding box center [1071, 333] width 4 height 7
click at [874, 250] on input "347" at bounding box center [924, 259] width 231 height 26
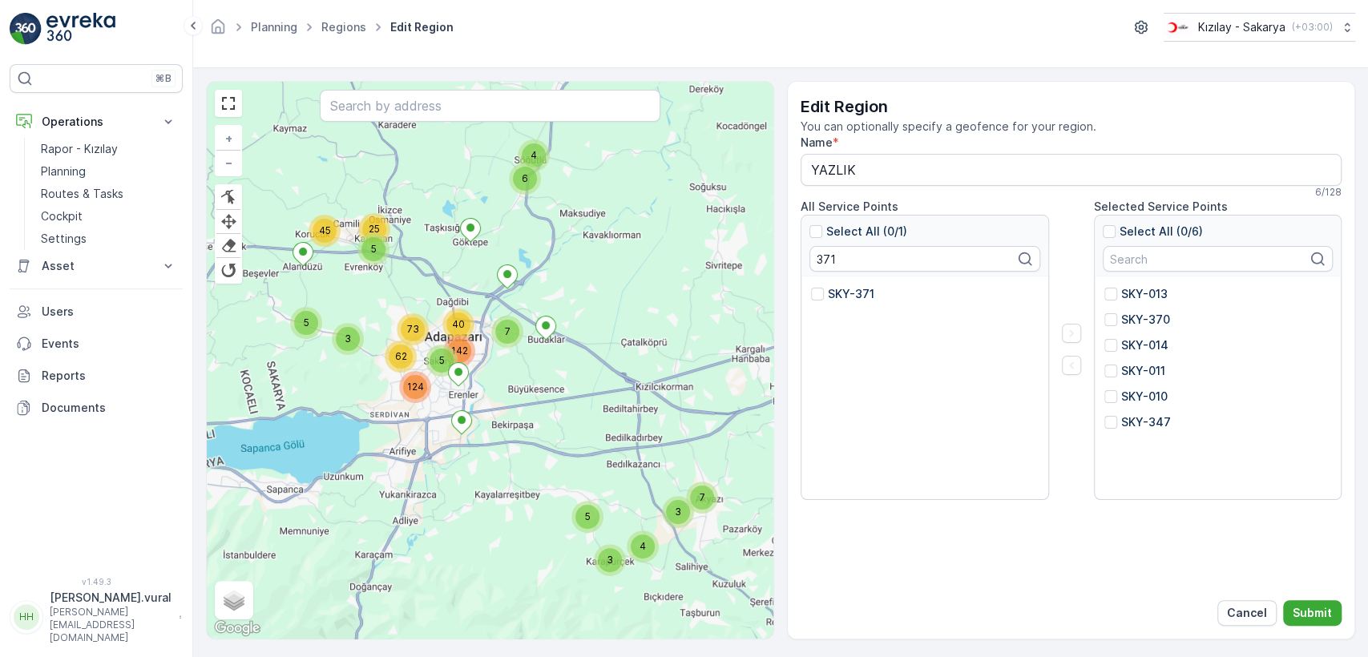
click at [832, 301] on p "SKY-371" at bounding box center [851, 294] width 46 height 16
click at [811, 286] on input "SKY-371" at bounding box center [811, 286] width 0 height 0
click at [1072, 335] on icon "button" at bounding box center [1071, 333] width 16 height 16
click at [903, 266] on input "371" at bounding box center [924, 259] width 231 height 26
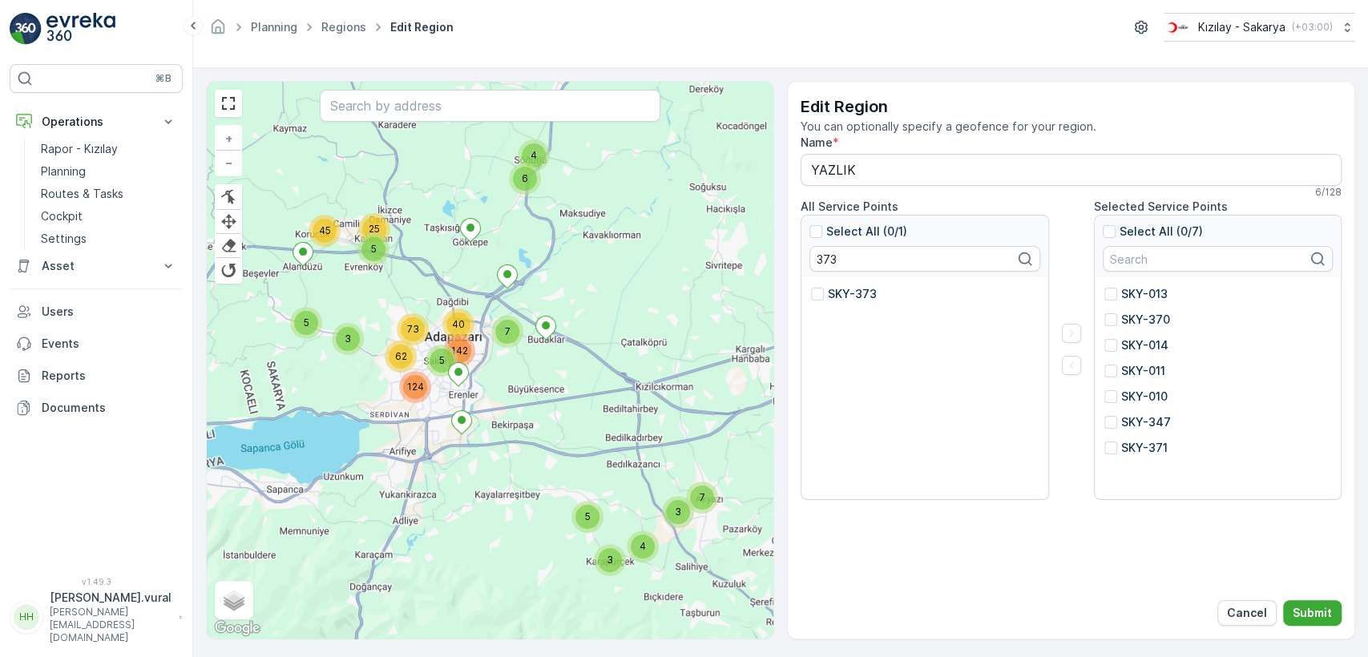
click at [839, 294] on p "SKY-373" at bounding box center [852, 294] width 49 height 16
click at [811, 286] on input "SKY-373" at bounding box center [811, 286] width 0 height 0
drag, startPoint x: 1073, startPoint y: 335, endPoint x: 1084, endPoint y: 321, distance: 17.8
click at [1075, 334] on icon "button" at bounding box center [1071, 333] width 16 height 16
click at [896, 258] on input "373" at bounding box center [924, 259] width 231 height 26
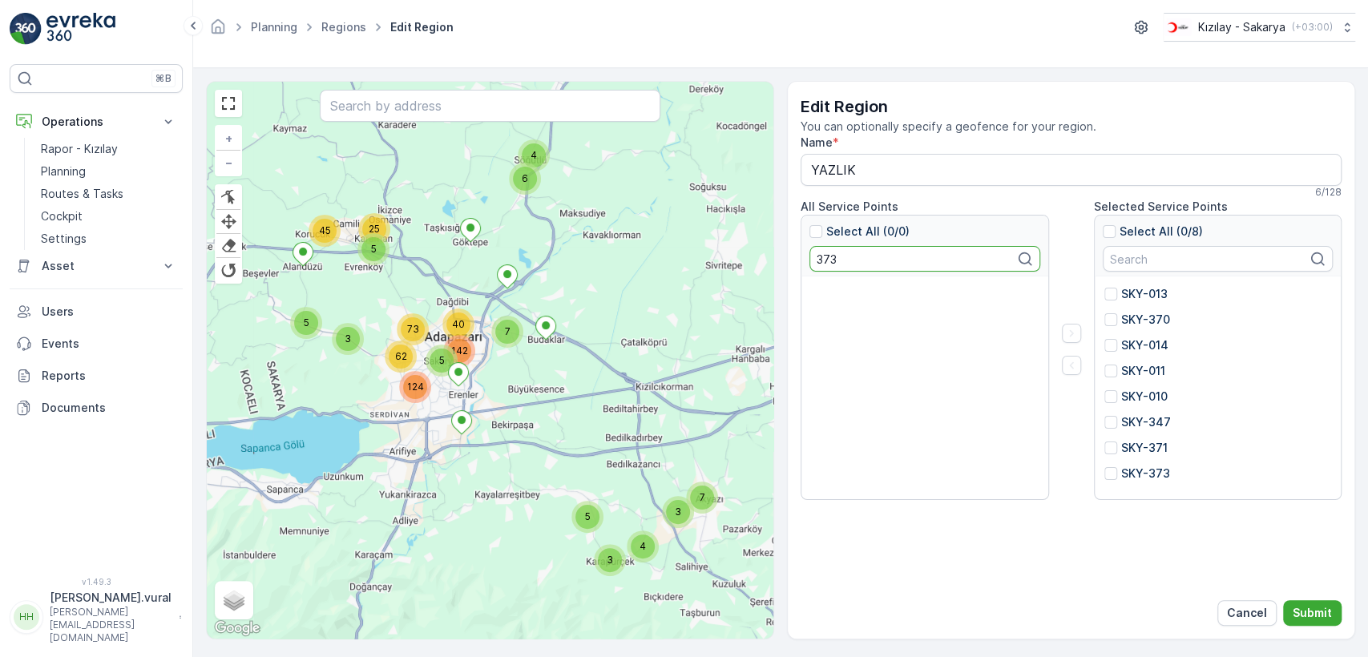
click at [896, 258] on input "373" at bounding box center [924, 259] width 231 height 26
click at [841, 297] on p "SKY-012" at bounding box center [851, 294] width 46 height 16
click at [811, 286] on input "SKY-012" at bounding box center [811, 286] width 0 height 0
click at [1073, 332] on icon "button" at bounding box center [1071, 333] width 16 height 16
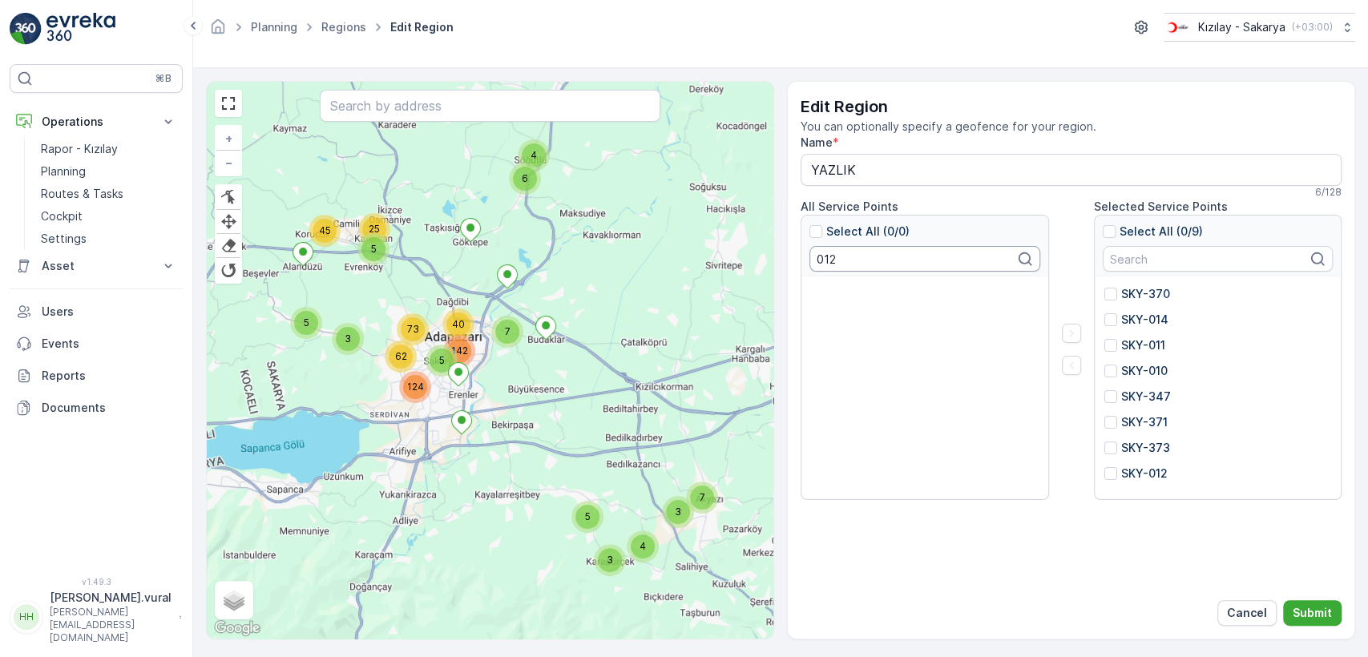
click at [841, 259] on input "012" at bounding box center [924, 259] width 231 height 26
click at [825, 290] on div "SKY-007" at bounding box center [844, 294] width 66 height 16
click at [811, 286] on input "SKY-007" at bounding box center [811, 286] width 0 height 0
click at [1069, 325] on icon "button" at bounding box center [1071, 333] width 16 height 16
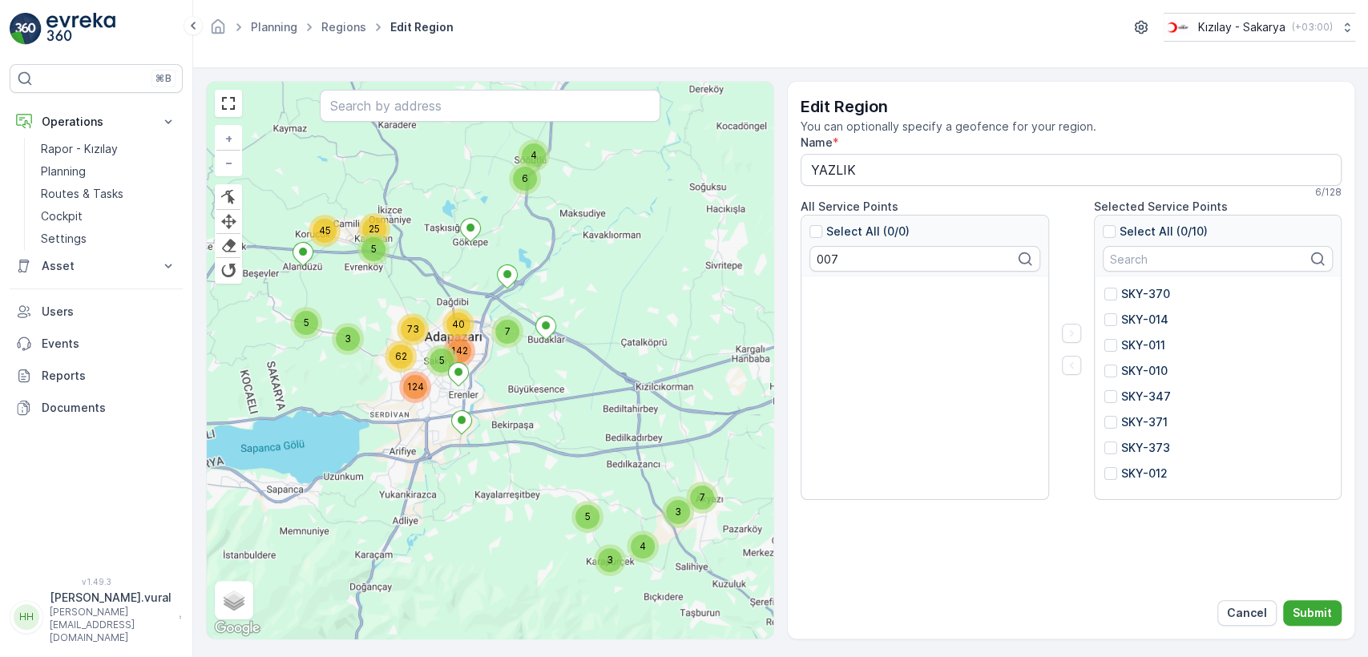
scroll to position [51, 0]
click at [845, 262] on input "007" at bounding box center [924, 259] width 231 height 26
click at [826, 290] on div "SKY-372" at bounding box center [844, 294] width 66 height 16
click at [811, 286] on input "SKY-372" at bounding box center [811, 286] width 0 height 0
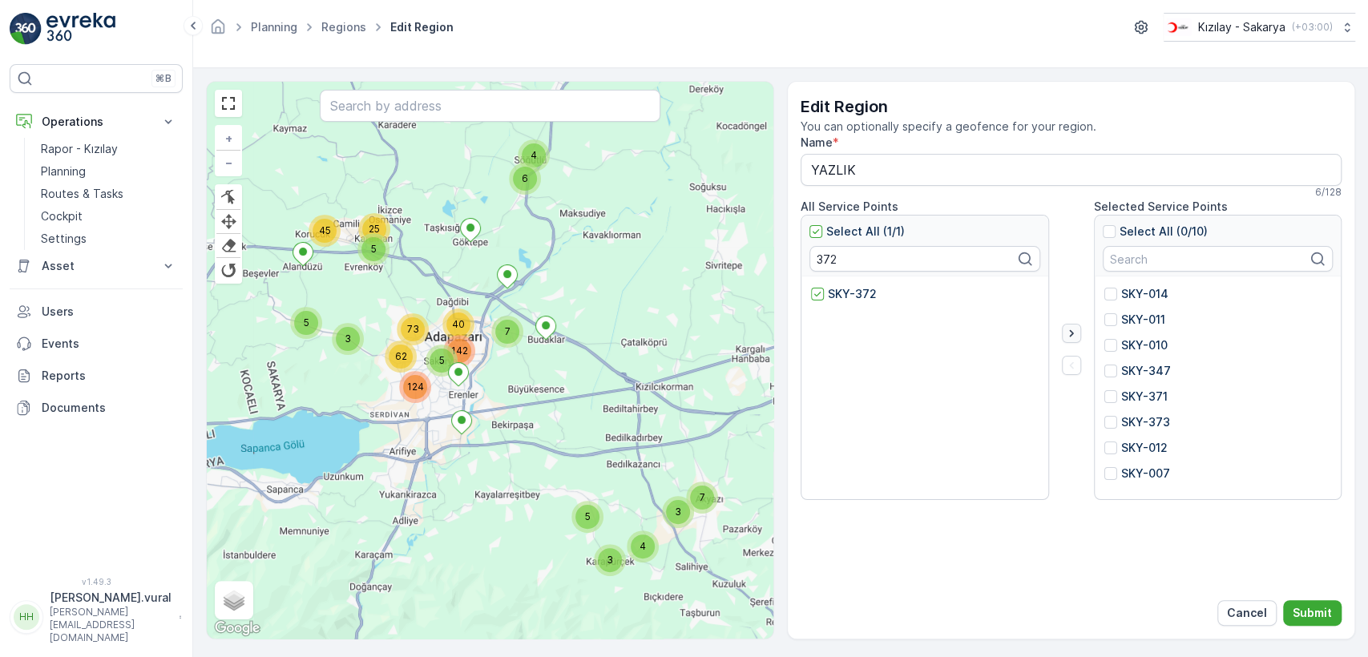
click at [1071, 329] on icon "button" at bounding box center [1071, 333] width 16 height 16
click at [918, 254] on input "372" at bounding box center [924, 259] width 231 height 26
click at [820, 295] on div at bounding box center [817, 294] width 13 height 13
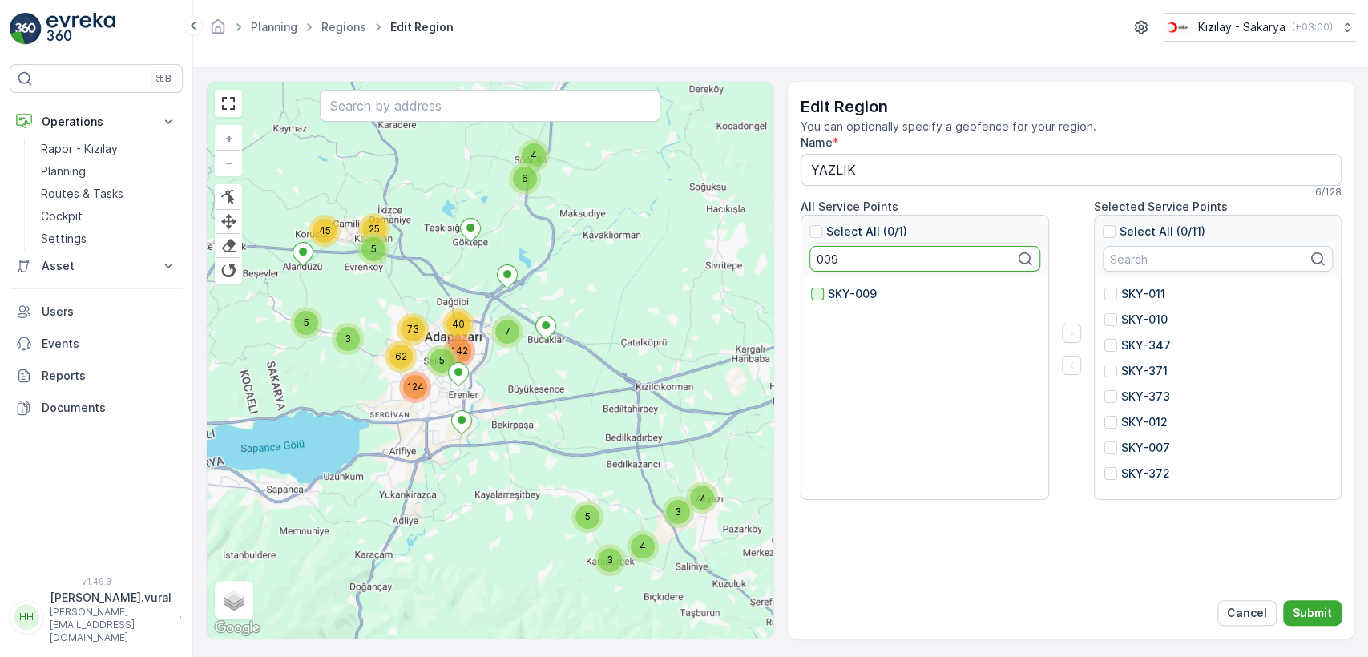
click at [811, 286] on input "SKY-009" at bounding box center [811, 286] width 0 height 0
click at [1077, 315] on div "All Service Points Select All (1/1) 009 SKY-009 Selected Service Points Select …" at bounding box center [1071, 349] width 541 height 301
click at [1074, 327] on icon "button" at bounding box center [1071, 333] width 16 height 16
click at [832, 264] on input "009" at bounding box center [924, 259] width 231 height 26
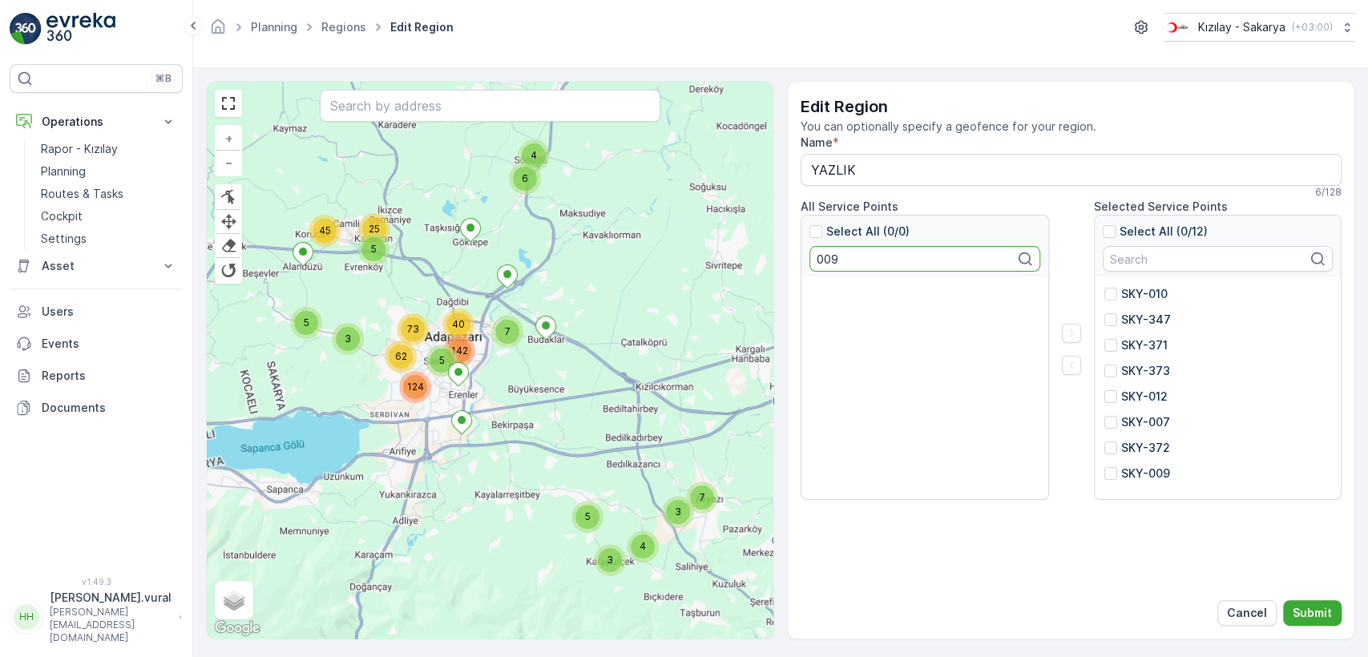
click at [832, 264] on input "009" at bounding box center [924, 259] width 231 height 26
click at [821, 296] on div at bounding box center [817, 294] width 13 height 13
click at [811, 286] on input "SKY-003" at bounding box center [811, 286] width 0 height 0
click at [1073, 332] on icon "button" at bounding box center [1071, 333] width 16 height 16
click at [829, 262] on input "003" at bounding box center [924, 259] width 231 height 26
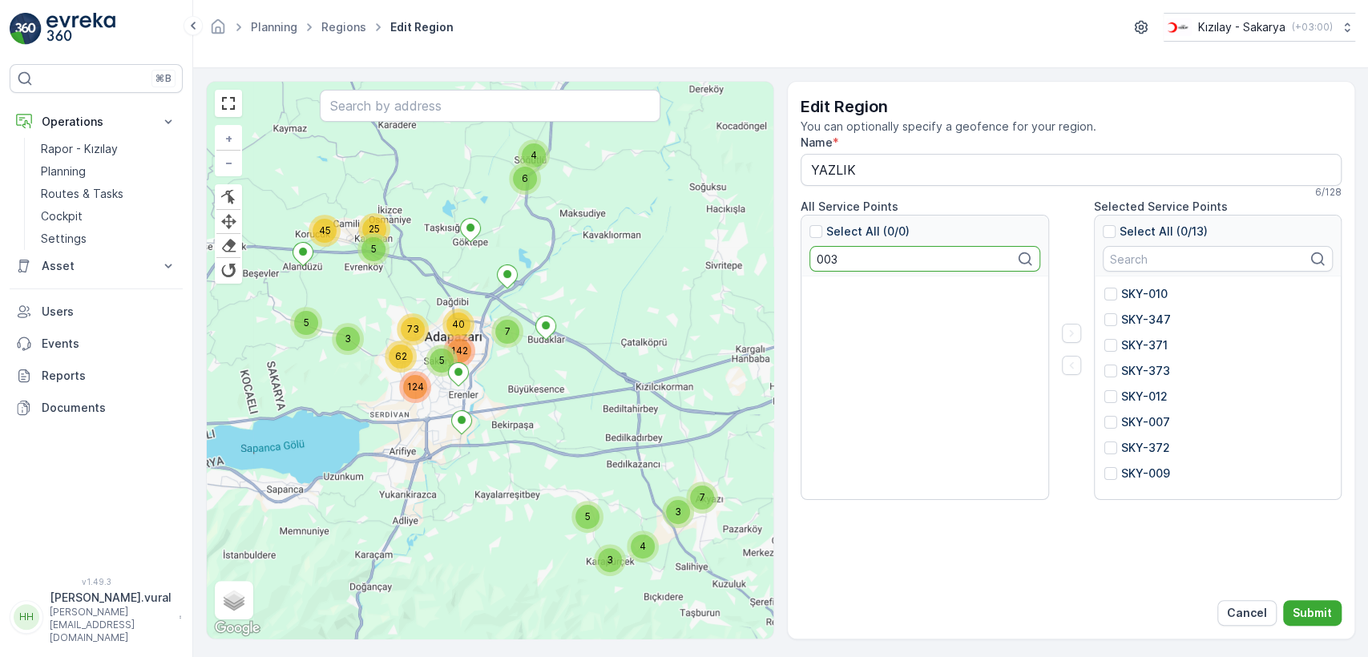
click at [829, 262] on input "003" at bounding box center [924, 259] width 231 height 26
click at [820, 293] on div at bounding box center [817, 294] width 13 height 13
click at [811, 286] on input "SKY-004" at bounding box center [811, 286] width 0 height 0
click at [1073, 329] on icon "button" at bounding box center [1071, 333] width 16 height 16
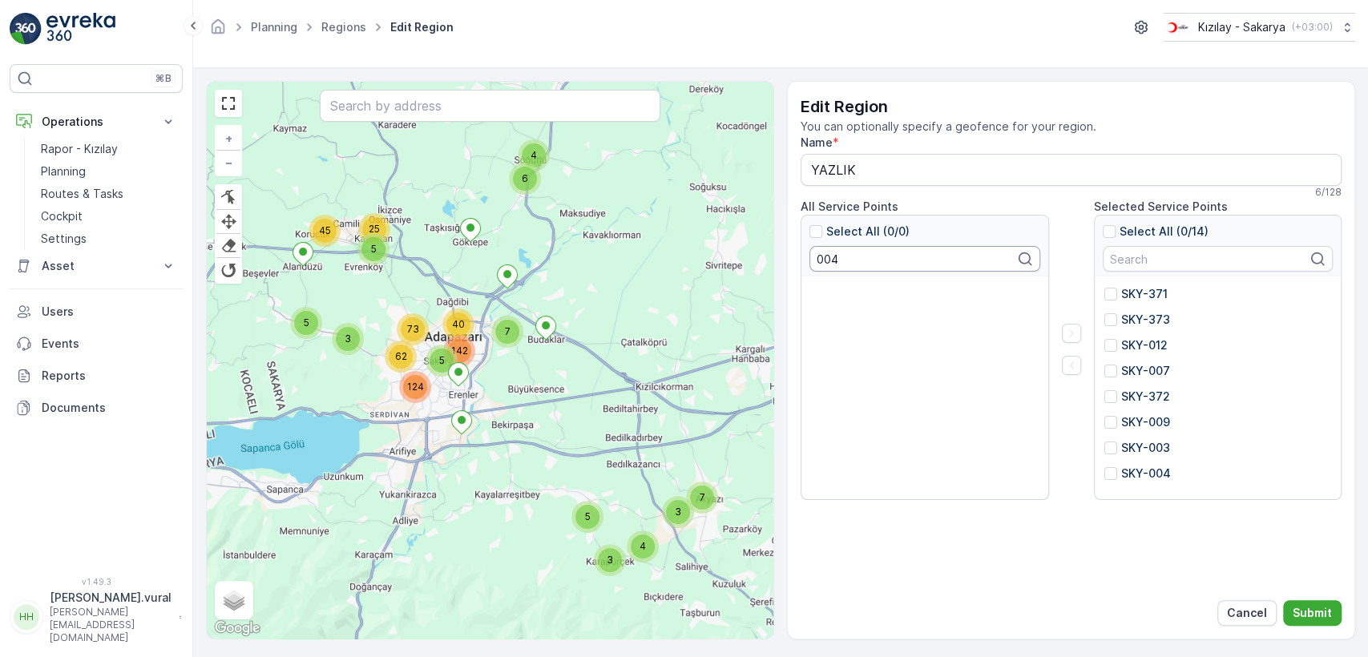
click at [868, 249] on input "004" at bounding box center [924, 259] width 231 height 26
click at [817, 303] on div "SKY-008" at bounding box center [925, 299] width 228 height 26
click at [820, 297] on div at bounding box center [817, 294] width 13 height 13
click at [811, 286] on input "SKY-008" at bounding box center [811, 286] width 0 height 0
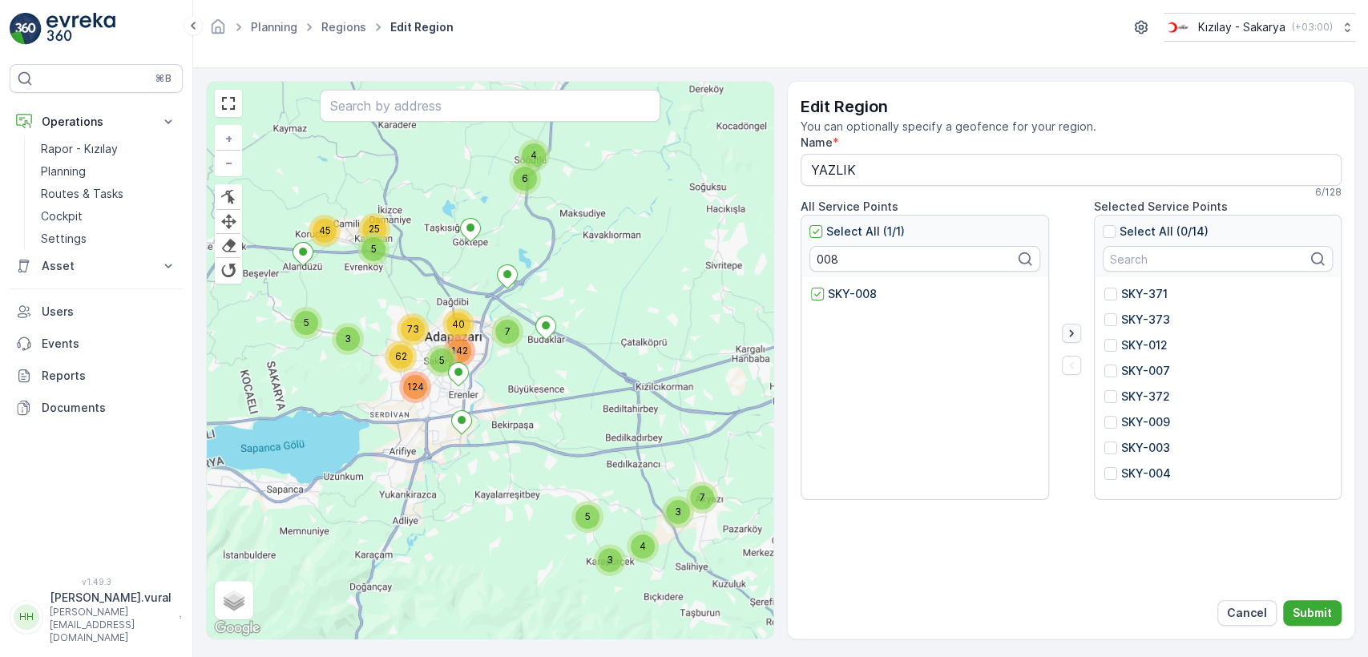
click at [1077, 329] on button "button" at bounding box center [1071, 333] width 19 height 19
click at [908, 258] on input "008" at bounding box center [924, 259] width 231 height 26
click at [823, 290] on div "SKY-015" at bounding box center [842, 294] width 63 height 16
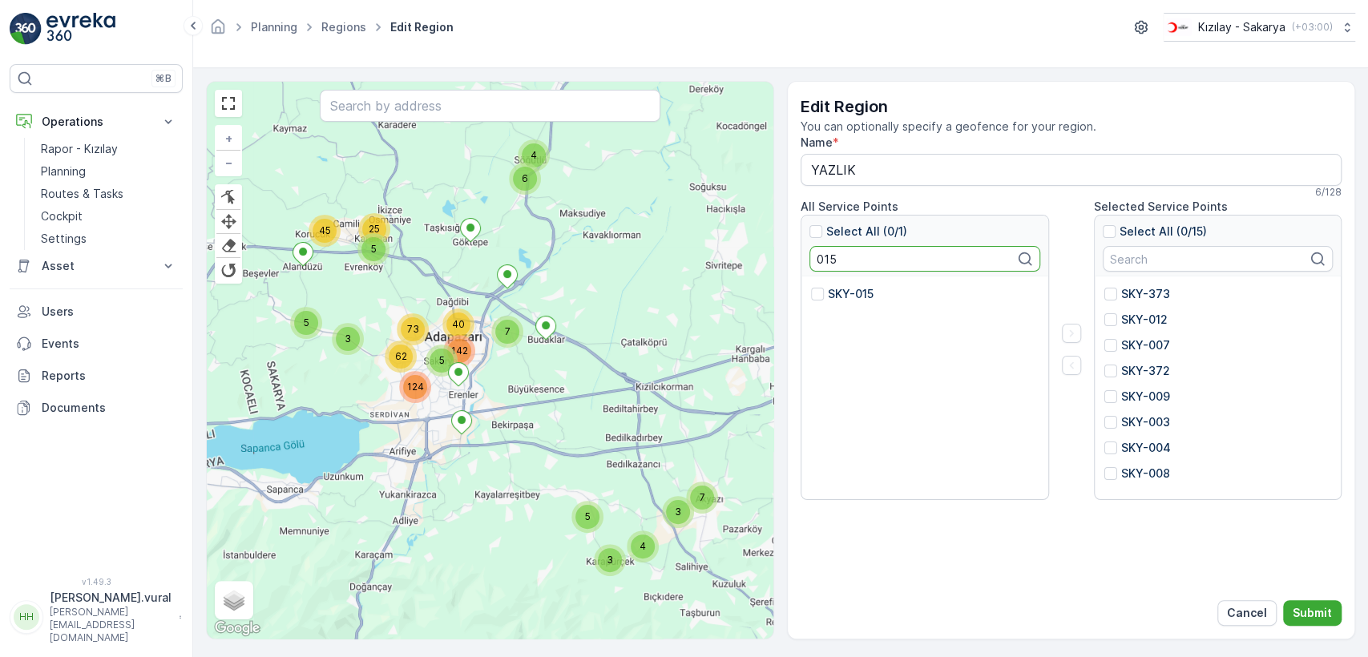
click at [811, 286] on input "SKY-015" at bounding box center [811, 286] width 0 height 0
click at [1065, 324] on div "All Service Points Select All (1/1) 015 SKY-015 Selected Service Points Select …" at bounding box center [1071, 349] width 541 height 301
click at [1074, 333] on icon "button" at bounding box center [1071, 333] width 16 height 16
click at [848, 267] on input "015" at bounding box center [924, 259] width 231 height 26
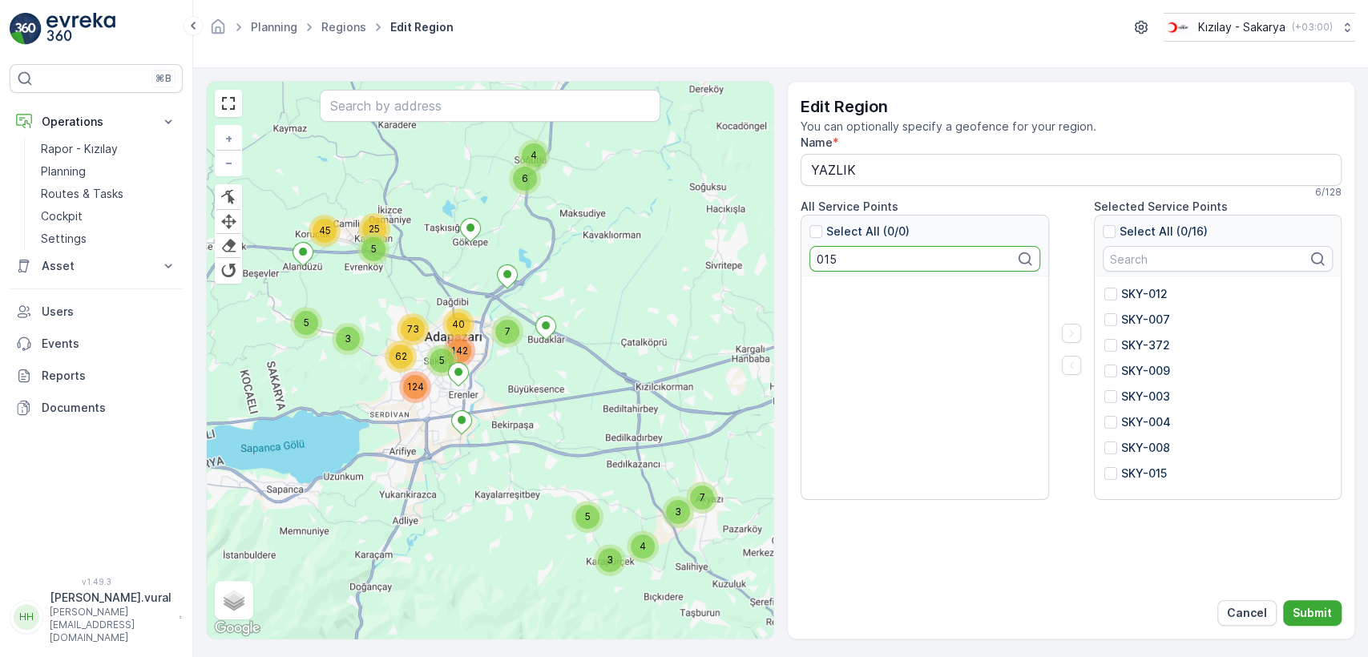
click at [848, 267] on input "015" at bounding box center [924, 259] width 231 height 26
click at [833, 296] on p "SKY-572" at bounding box center [852, 294] width 48 height 16
click at [811, 286] on input "SKY-572" at bounding box center [811, 286] width 0 height 0
drag, startPoint x: 1069, startPoint y: 326, endPoint x: 1118, endPoint y: 339, distance: 50.5
click at [1069, 328] on icon "button" at bounding box center [1071, 333] width 16 height 16
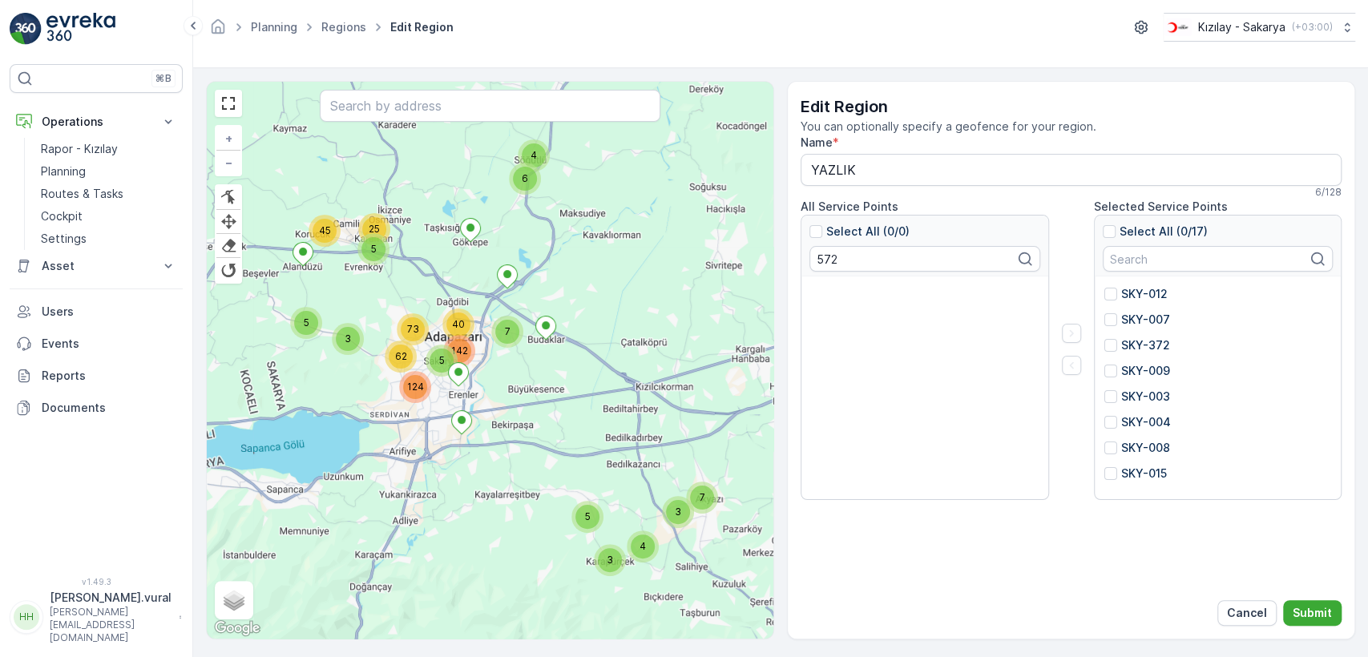
scroll to position [231, 0]
click at [866, 269] on input "572" at bounding box center [924, 259] width 231 height 26
click at [819, 275] on div "Select All (0/1) 386" at bounding box center [924, 246] width 247 height 61
click at [823, 286] on div "SKY-386" at bounding box center [844, 294] width 66 height 16
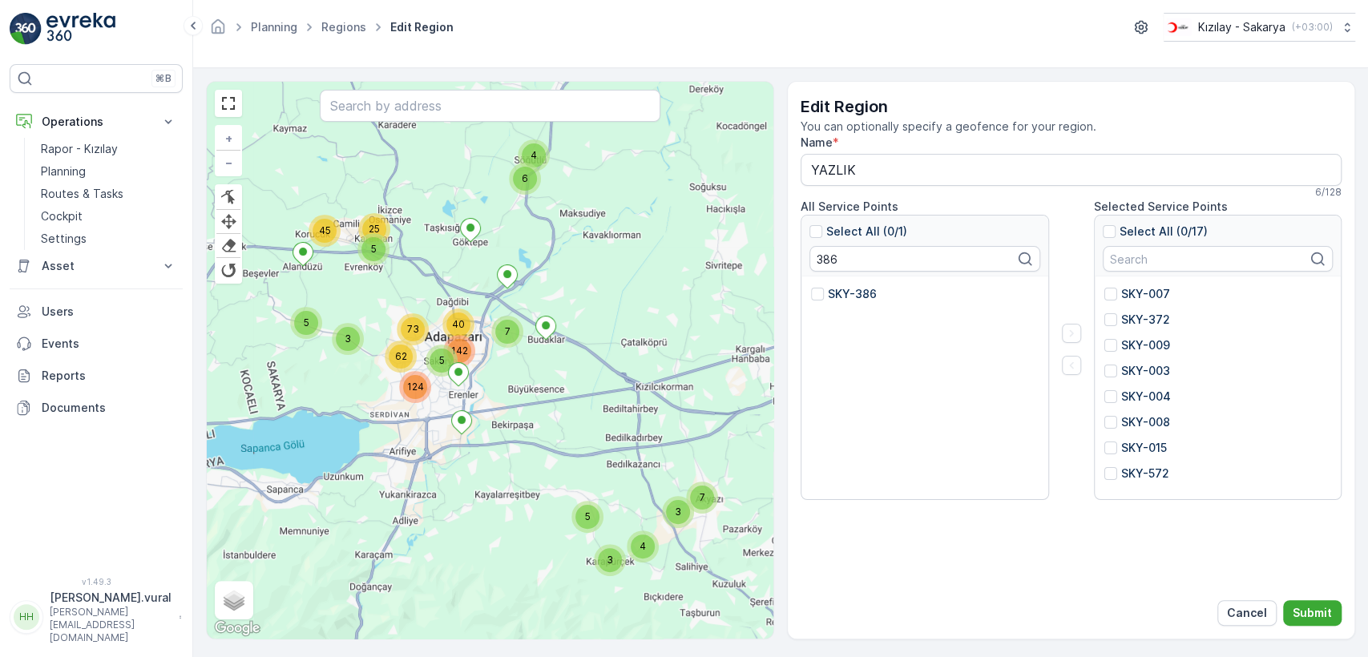
click at [811, 286] on input "SKY-386" at bounding box center [811, 286] width 0 height 0
click at [1067, 329] on icon "button" at bounding box center [1071, 333] width 16 height 16
click at [978, 266] on input "386" at bounding box center [924, 259] width 231 height 26
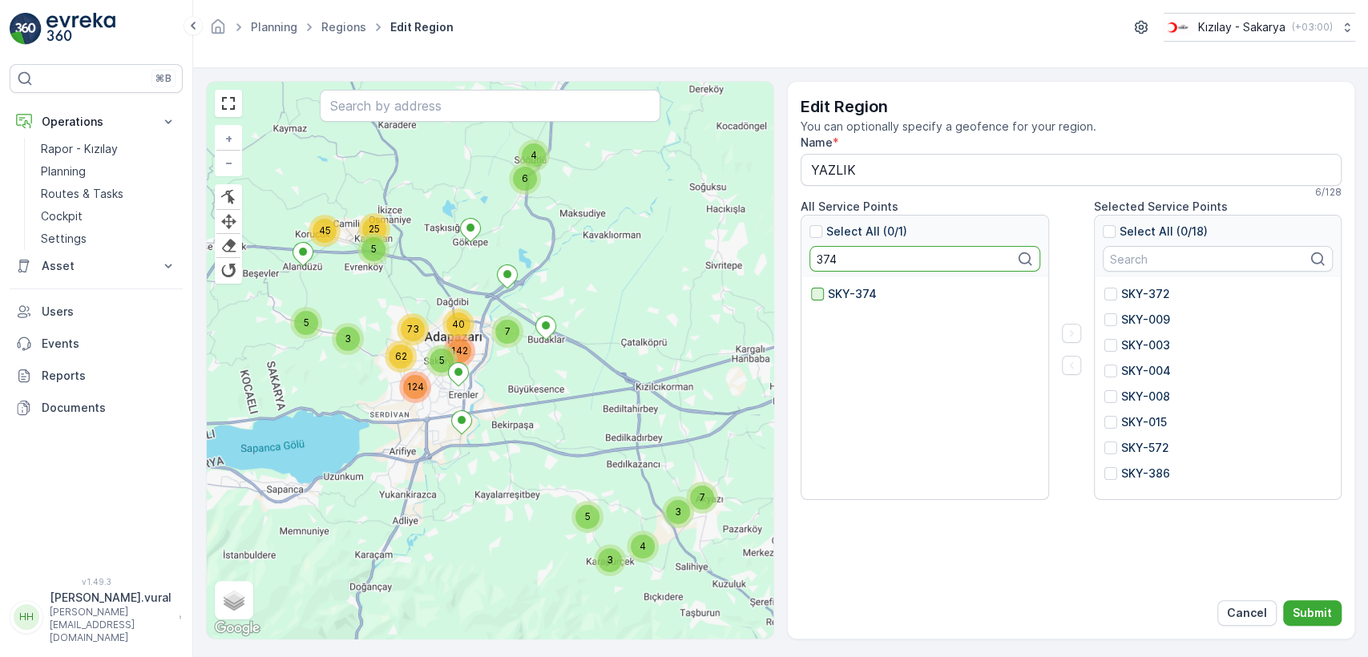
click at [815, 290] on div at bounding box center [817, 294] width 13 height 13
click at [811, 286] on input "SKY-374" at bounding box center [811, 286] width 0 height 0
click at [1080, 332] on button "button" at bounding box center [1071, 333] width 19 height 19
click at [846, 264] on input "374" at bounding box center [924, 259] width 231 height 26
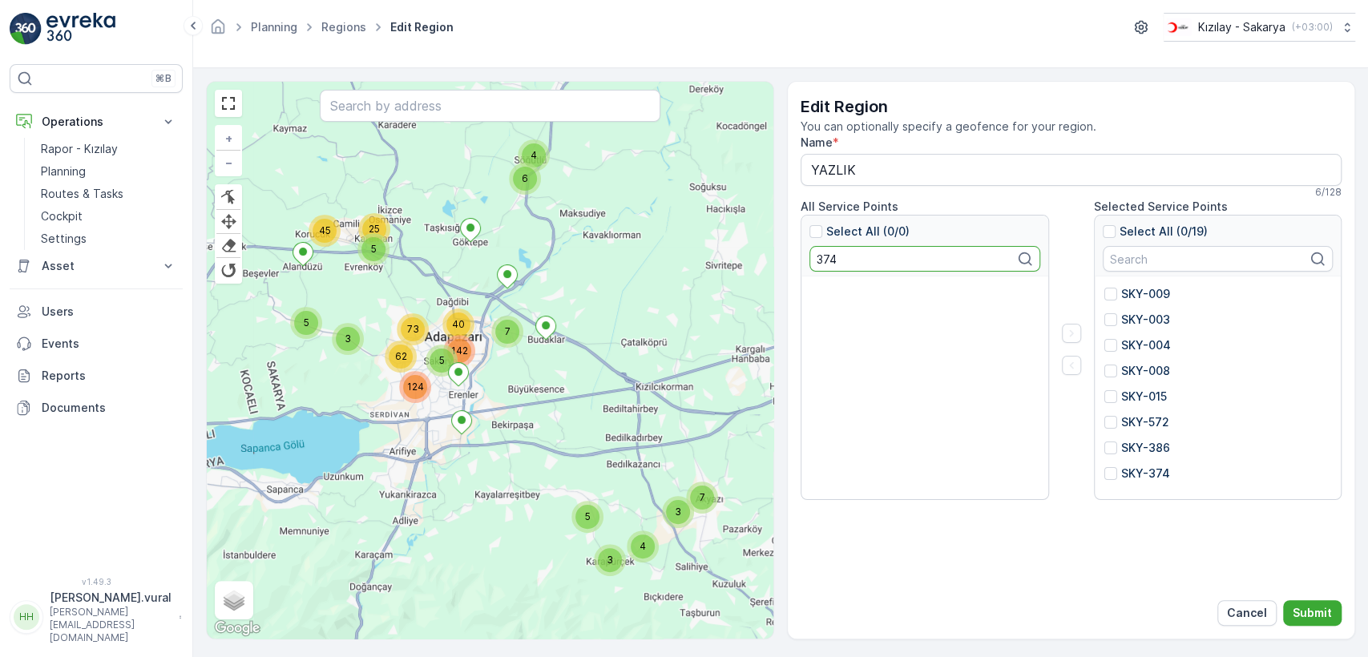
click at [846, 264] on input "374" at bounding box center [924, 259] width 231 height 26
click at [840, 286] on p "SKY-002" at bounding box center [852, 294] width 49 height 16
click at [811, 286] on input "SKY-002" at bounding box center [811, 286] width 0 height 0
click at [1069, 333] on icon "button" at bounding box center [1071, 333] width 16 height 16
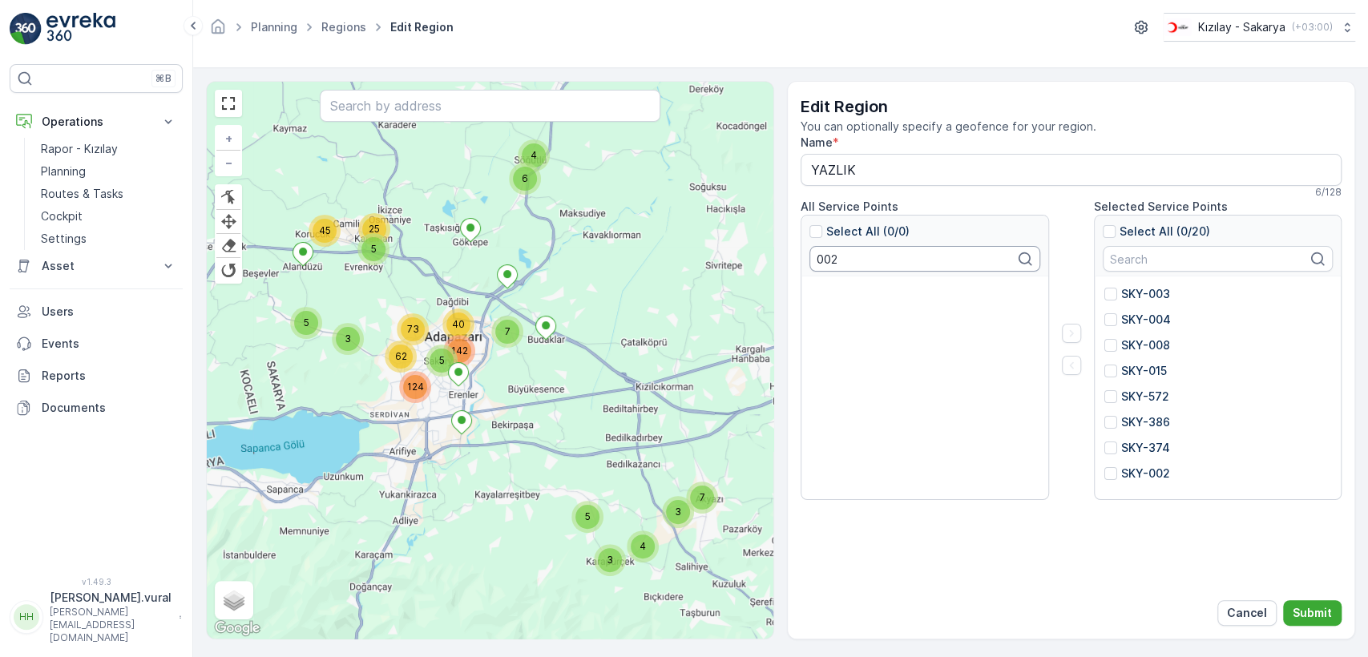
click at [866, 254] on input "002" at bounding box center [924, 259] width 231 height 26
click at [804, 295] on div "SKY-005" at bounding box center [924, 388] width 247 height 224
click at [815, 296] on div at bounding box center [817, 294] width 13 height 13
click at [811, 286] on input "SKY-005" at bounding box center [811, 286] width 0 height 0
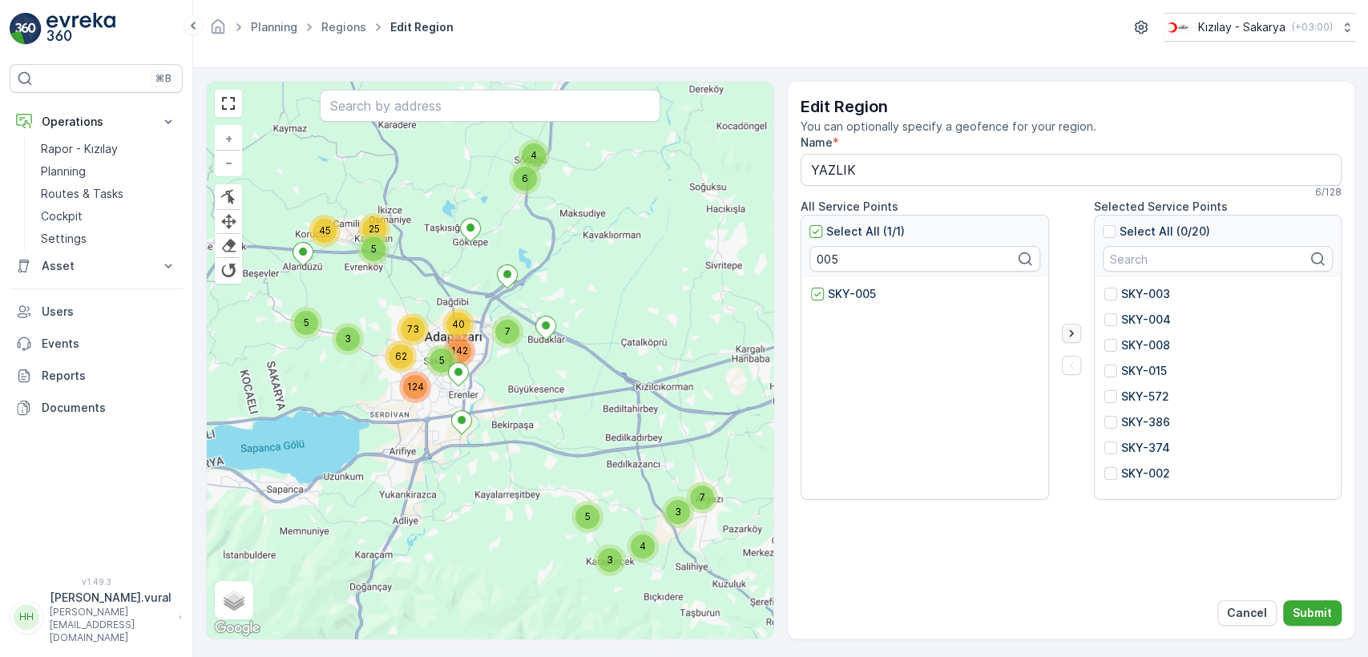
click at [1073, 331] on icon "button" at bounding box center [1071, 333] width 16 height 16
click at [829, 259] on input "005" at bounding box center [924, 259] width 231 height 26
click at [825, 297] on div "SKY-006" at bounding box center [844, 294] width 66 height 16
click at [811, 286] on input "SKY-006" at bounding box center [811, 286] width 0 height 0
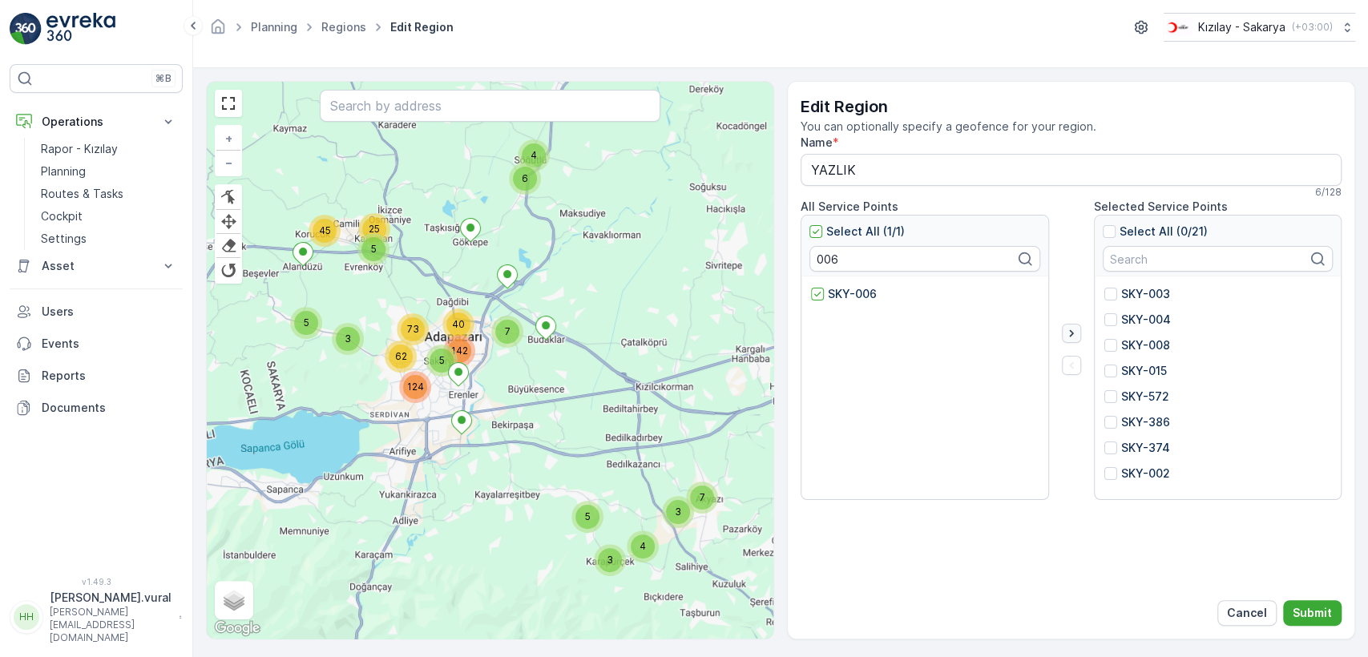
click at [1075, 338] on icon "button" at bounding box center [1071, 333] width 16 height 16
click at [873, 252] on input "006" at bounding box center [924, 259] width 231 height 26
type input "375"
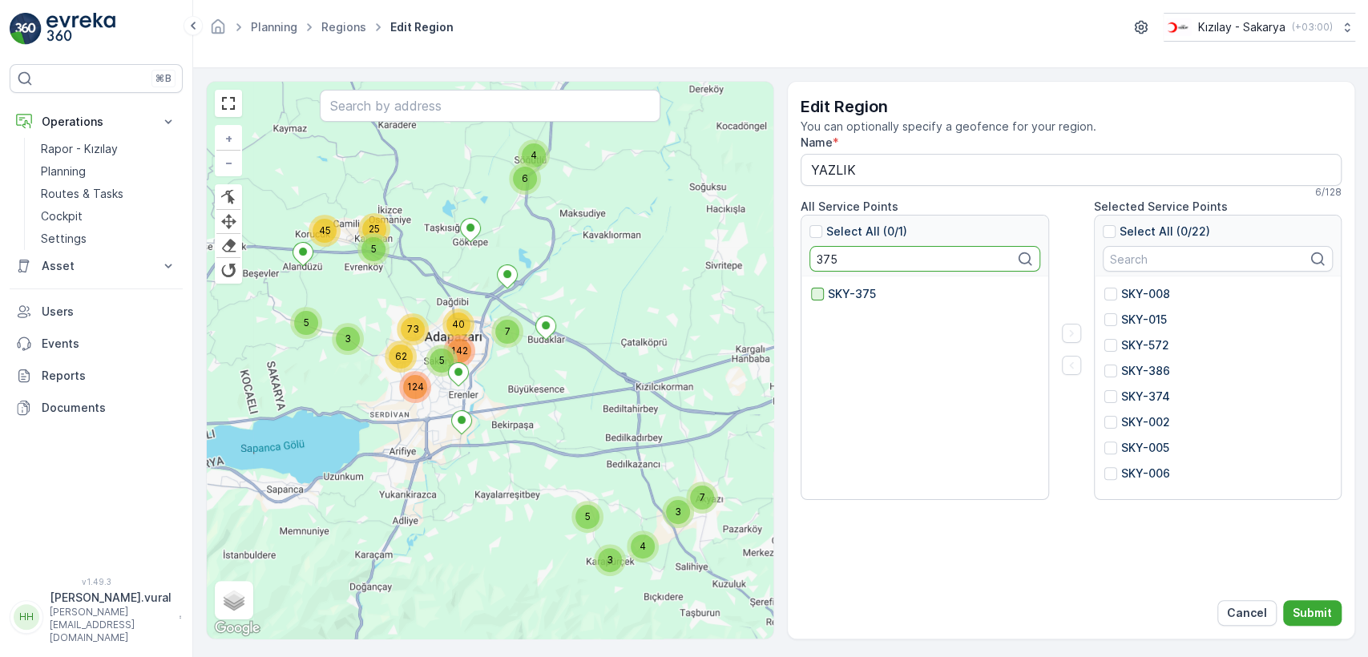
click at [819, 290] on div at bounding box center [817, 294] width 13 height 13
click at [811, 286] on input "SKY-375" at bounding box center [811, 286] width 0 height 0
click at [1077, 333] on icon "button" at bounding box center [1071, 333] width 16 height 16
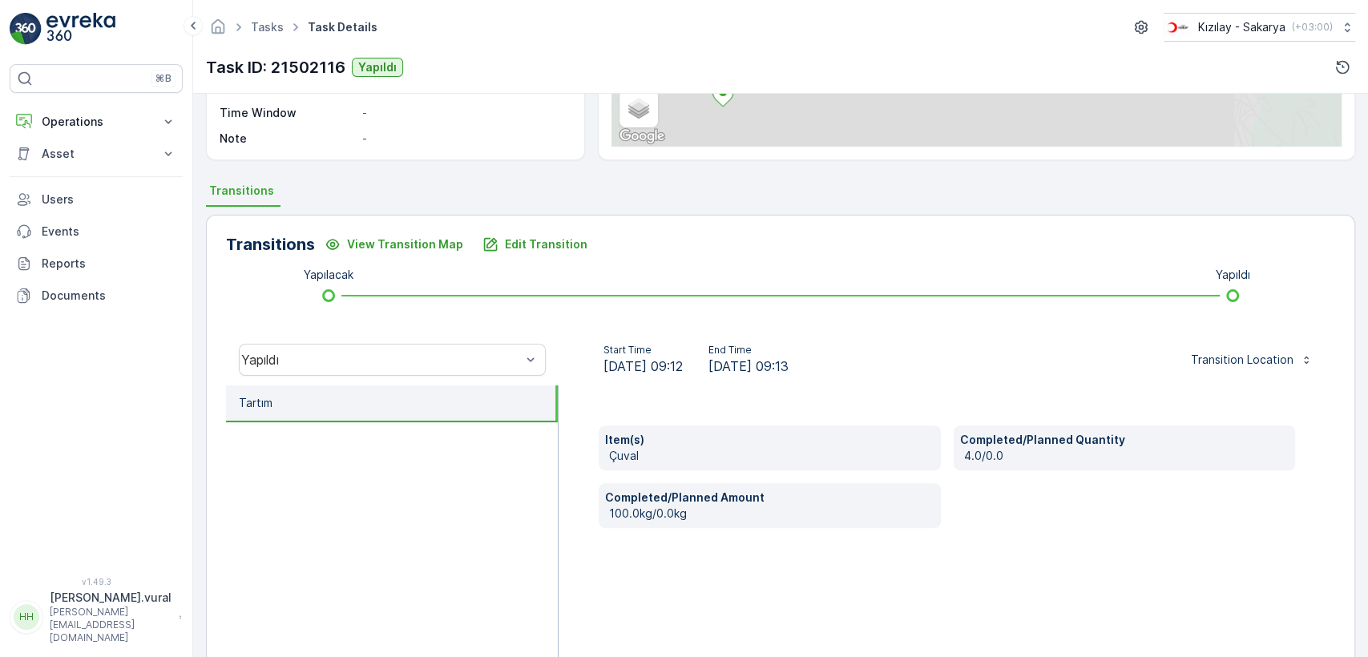
scroll to position [353, 0]
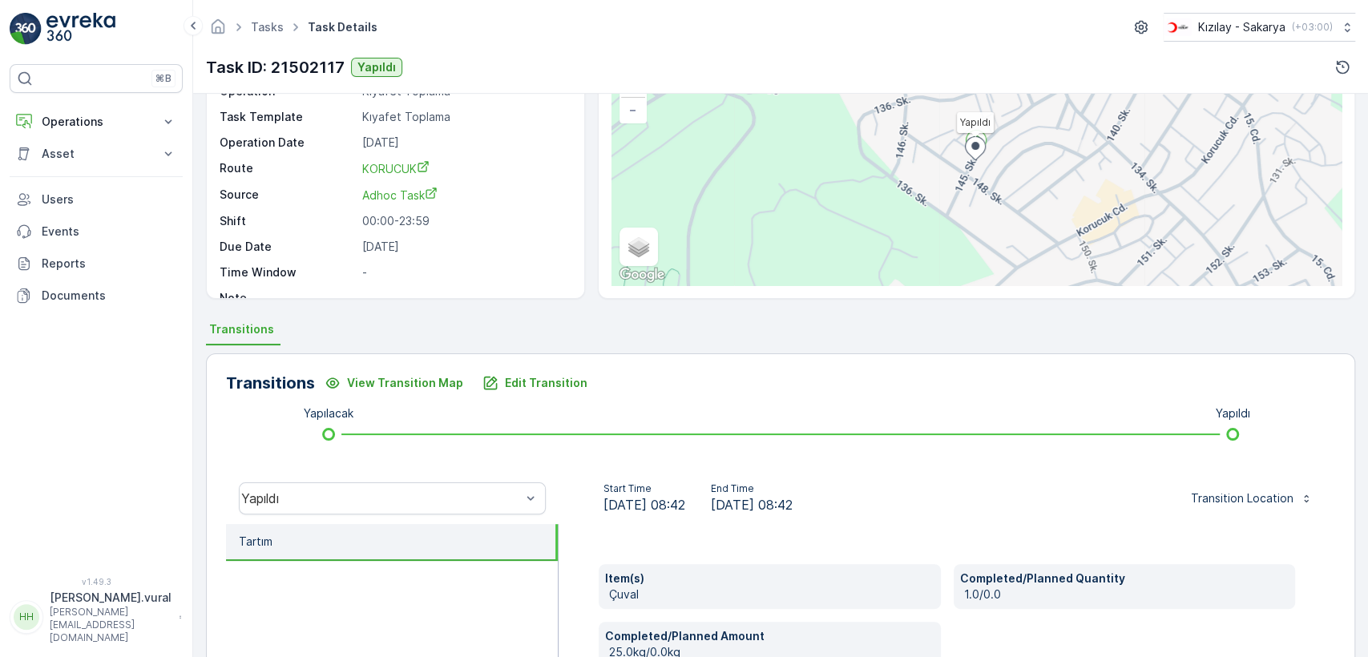
scroll to position [267, 0]
